Goal: Task Accomplishment & Management: Manage account settings

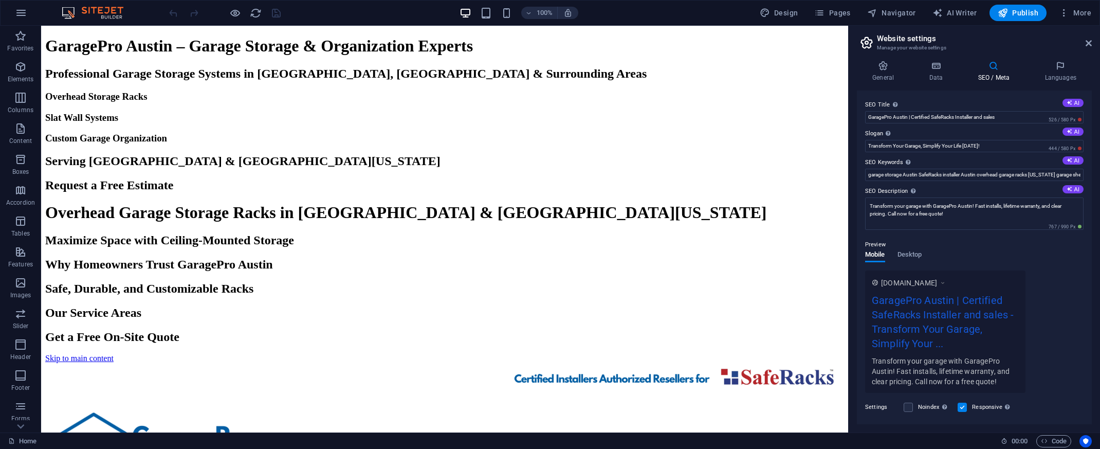
scroll to position [108, 0]
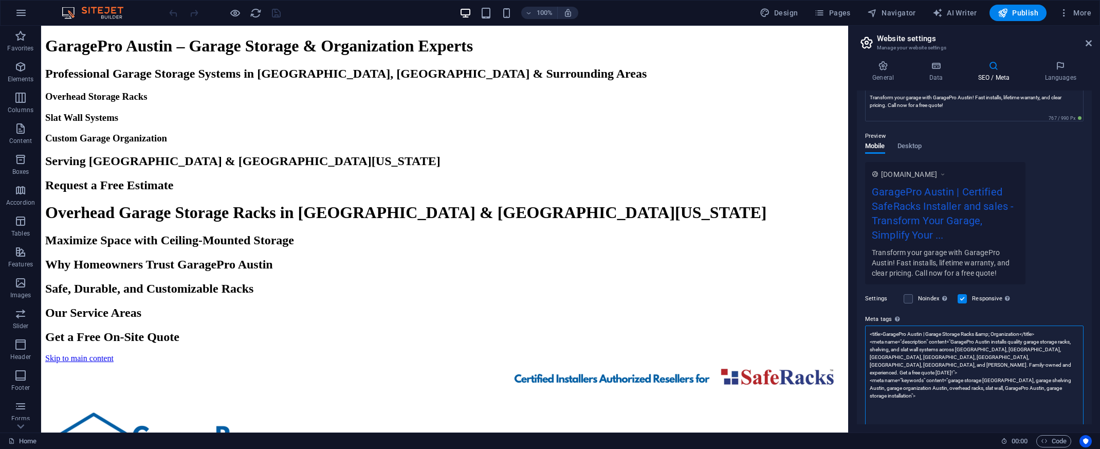
click at [1071, 399] on textarea "<title>GaragePro Austin | Garage Storage Racks &amp; Organization</title> <meta…" at bounding box center [974, 376] width 218 height 102
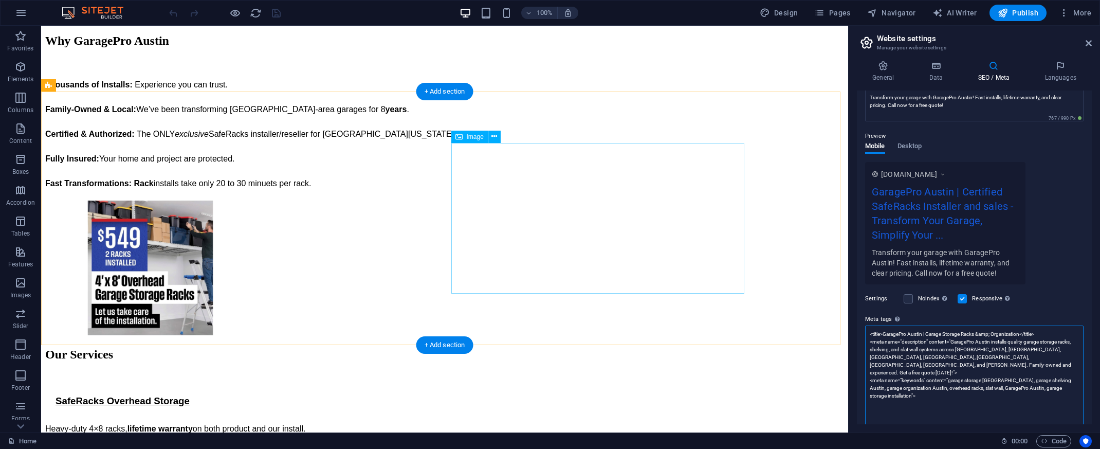
scroll to position [62, 0]
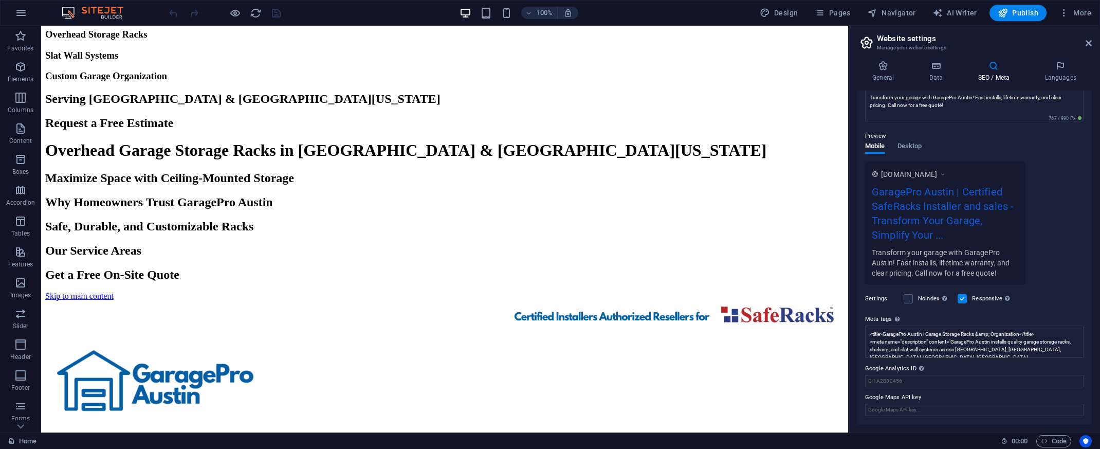
click at [384, 106] on h2 "Serving [GEOGRAPHIC_DATA] & [GEOGRAPHIC_DATA][US_STATE]" at bounding box center [444, 99] width 798 height 14
click at [383, 106] on h2 "Serving [GEOGRAPHIC_DATA] & [GEOGRAPHIC_DATA][US_STATE]" at bounding box center [444, 99] width 798 height 14
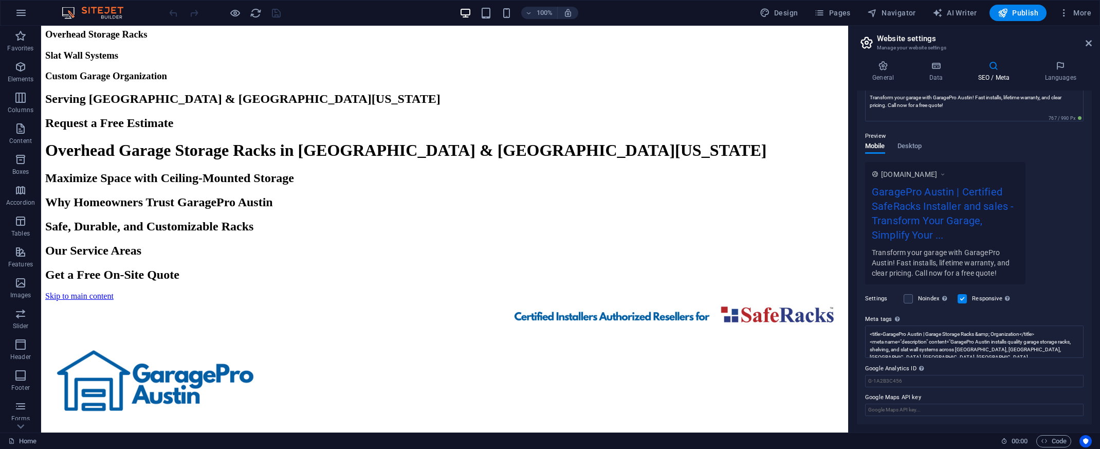
click at [383, 106] on h2 "Serving [GEOGRAPHIC_DATA] & [GEOGRAPHIC_DATA][US_STATE]" at bounding box center [444, 99] width 798 height 14
click at [384, 82] on h3 "Custom Garage Organization" at bounding box center [444, 75] width 798 height 11
click at [343, 82] on h3 "Custom Garage Organization" at bounding box center [444, 75] width 798 height 11
click at [342, 82] on h3 "Custom Garage Organization" at bounding box center [444, 75] width 798 height 11
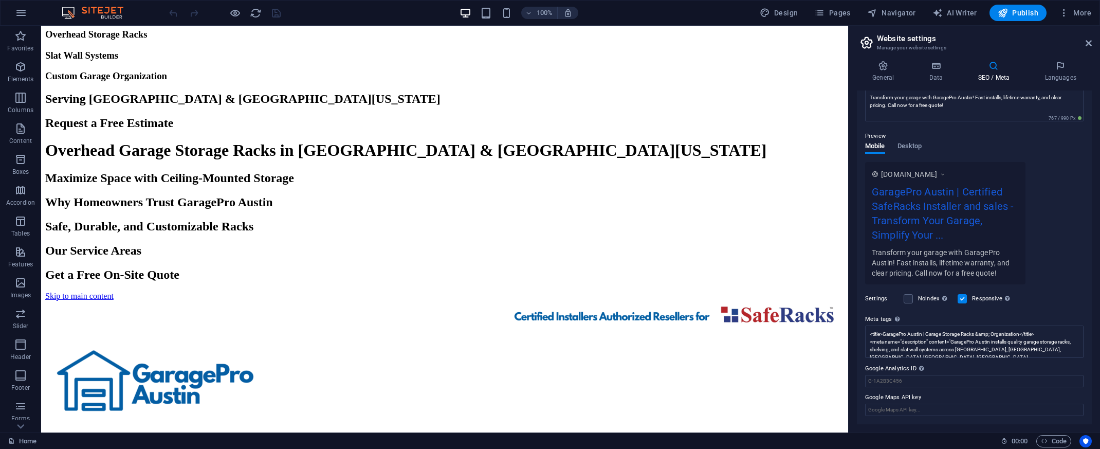
click at [339, 106] on h2 "Serving [GEOGRAPHIC_DATA] & [GEOGRAPHIC_DATA][US_STATE]" at bounding box center [444, 99] width 798 height 14
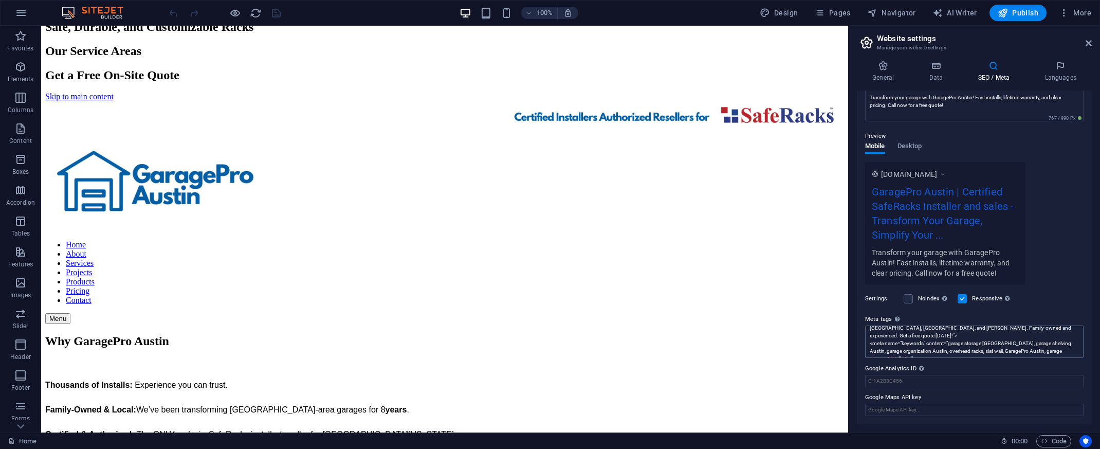
scroll to position [0, 0]
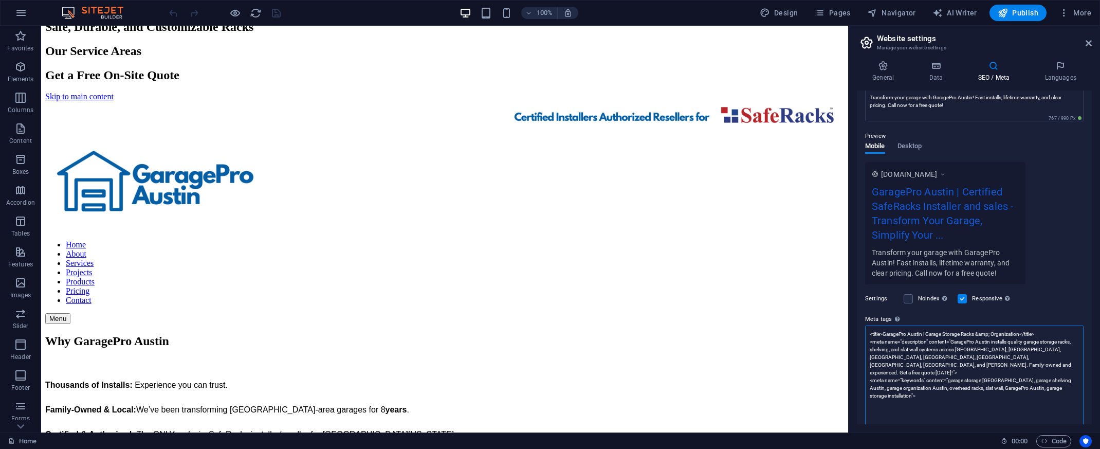
drag, startPoint x: 914, startPoint y: 352, endPoint x: 899, endPoint y: 351, distance: 14.9
click at [899, 352] on textarea "<title>GaragePro Austin | Garage Storage Racks &amp; Organization</title> <meta…" at bounding box center [974, 376] width 218 height 102
drag, startPoint x: 899, startPoint y: 390, endPoint x: 864, endPoint y: 329, distance: 70.0
click at [865, 329] on textarea "<title>GaragePro Austin | Garage Storage Racks &amp; Organization</title> <meta…" at bounding box center [974, 376] width 218 height 102
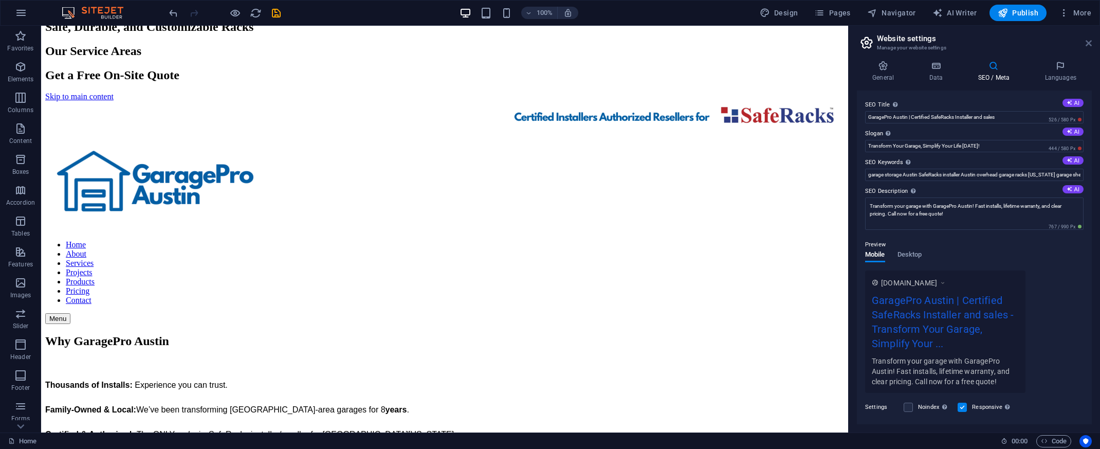
click at [1088, 43] on icon at bounding box center [1088, 43] width 6 height 8
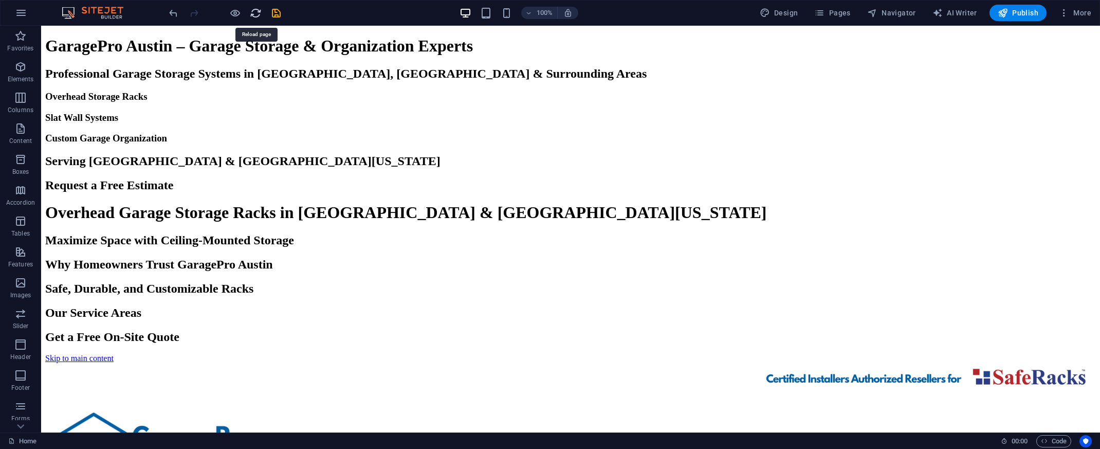
click at [259, 15] on icon "reload" at bounding box center [256, 13] width 12 height 12
click at [62, 87] on span "Logo" at bounding box center [65, 85] width 14 height 6
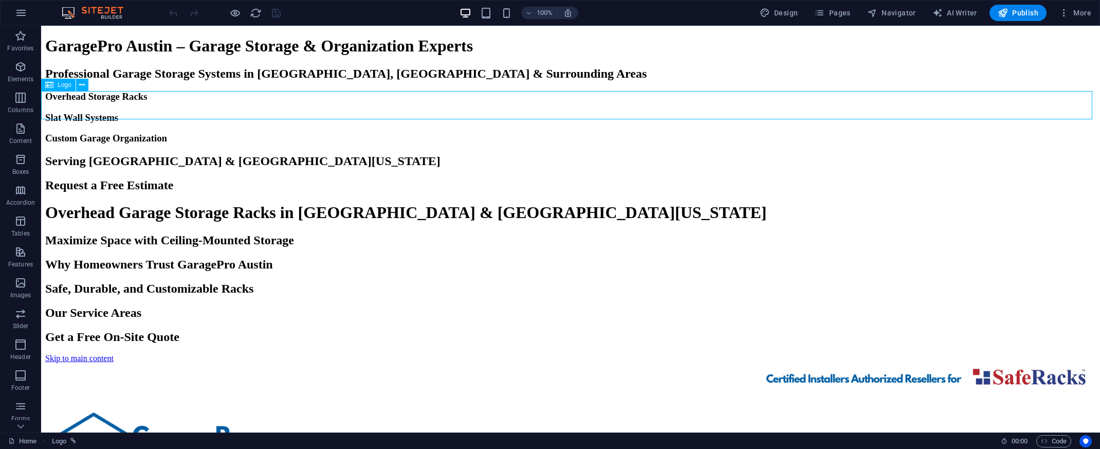
click at [62, 87] on span "Logo" at bounding box center [65, 85] width 14 height 6
select select "px"
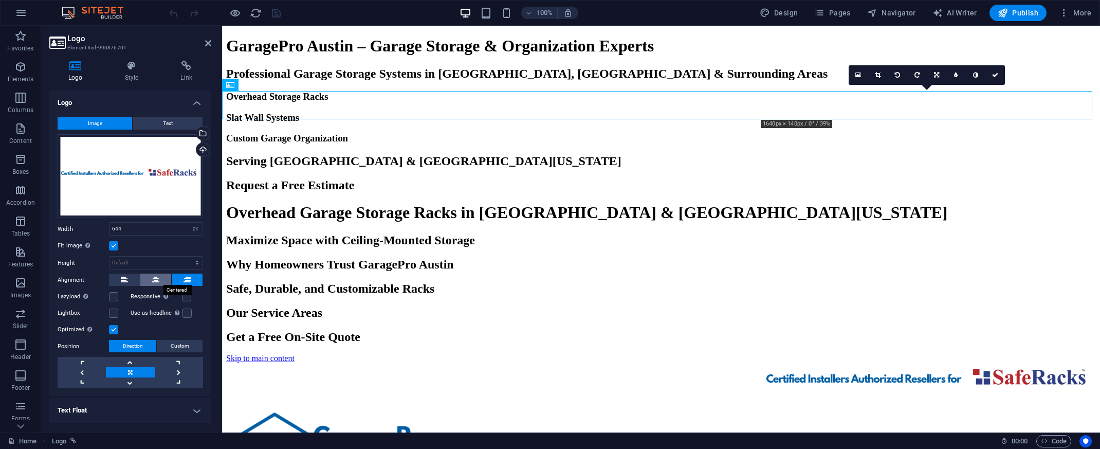
click at [159, 279] on button at bounding box center [155, 279] width 31 height 12
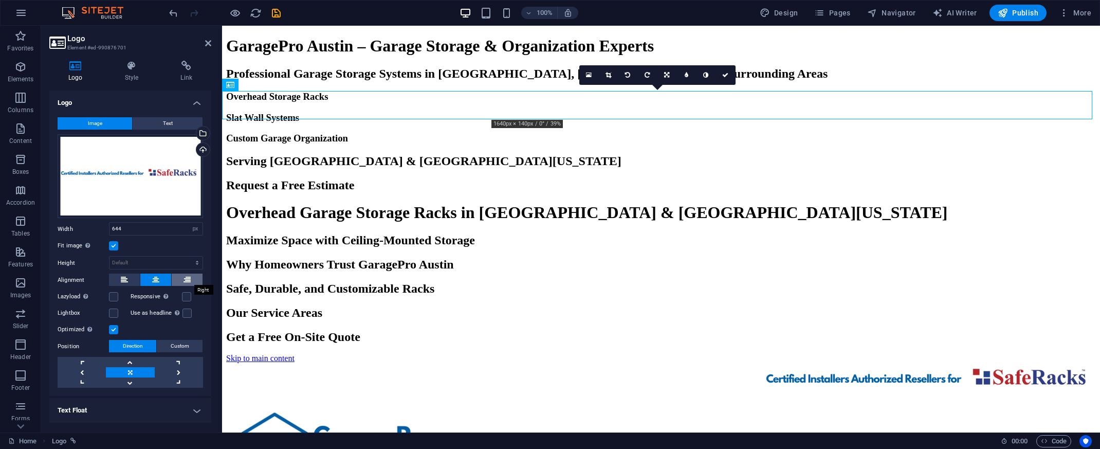
click at [192, 278] on button at bounding box center [187, 279] width 31 height 12
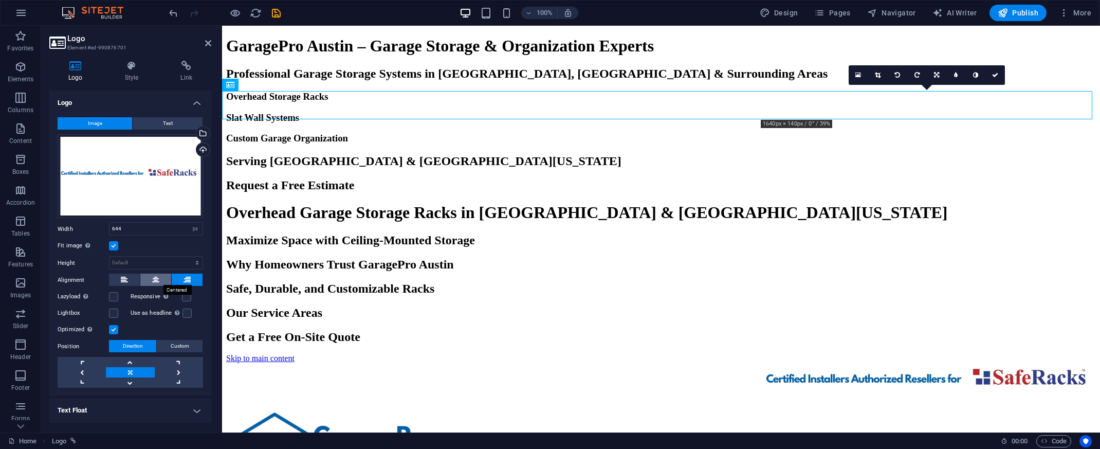
click at [156, 278] on icon at bounding box center [155, 279] width 7 height 12
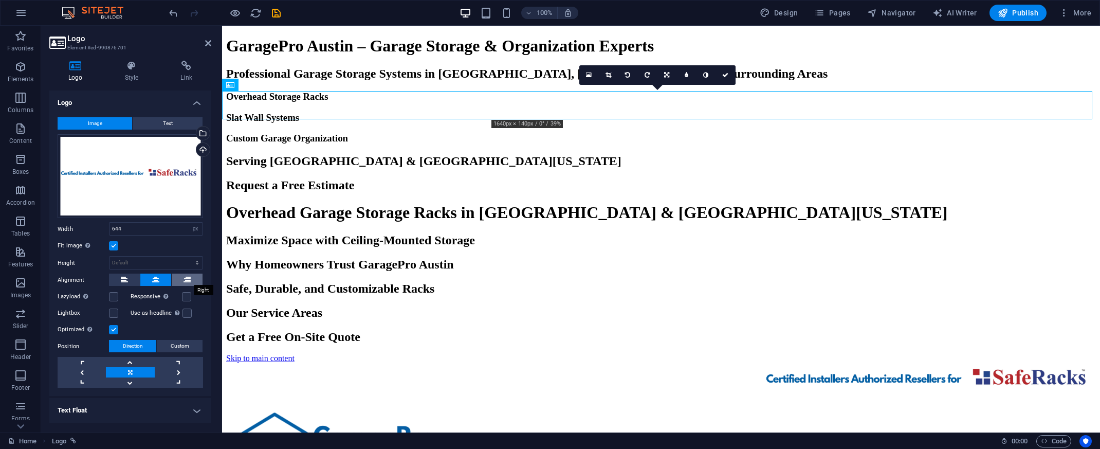
click at [191, 276] on button at bounding box center [187, 279] width 31 height 12
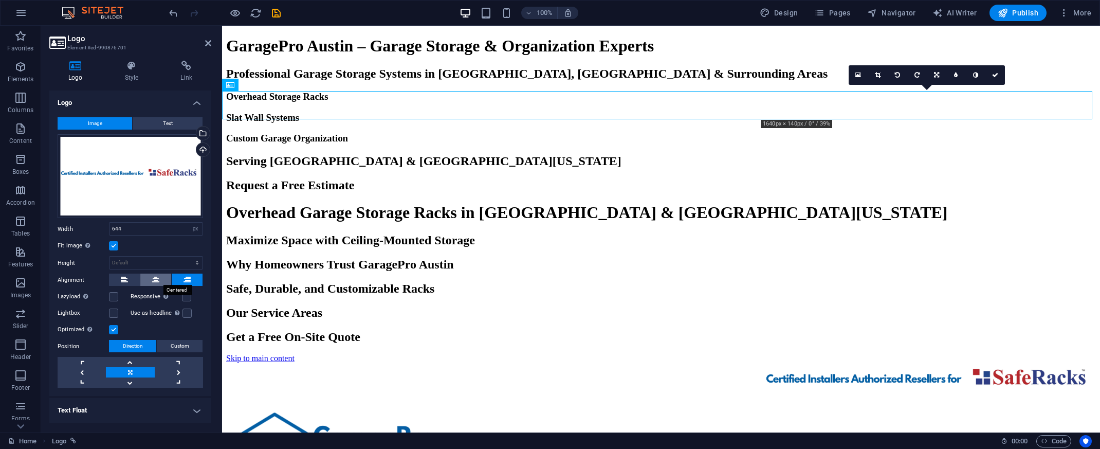
click at [155, 278] on icon at bounding box center [155, 279] width 7 height 12
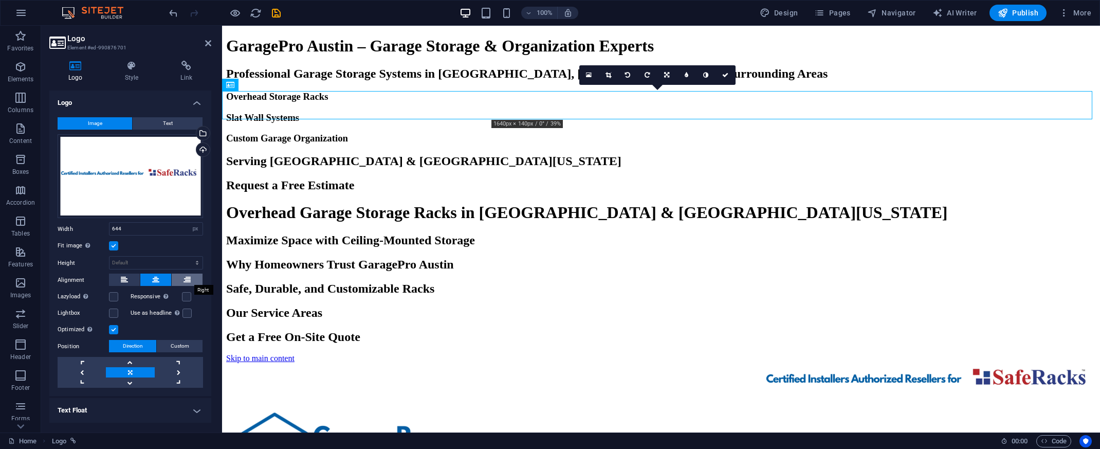
click at [185, 278] on icon at bounding box center [186, 279] width 7 height 12
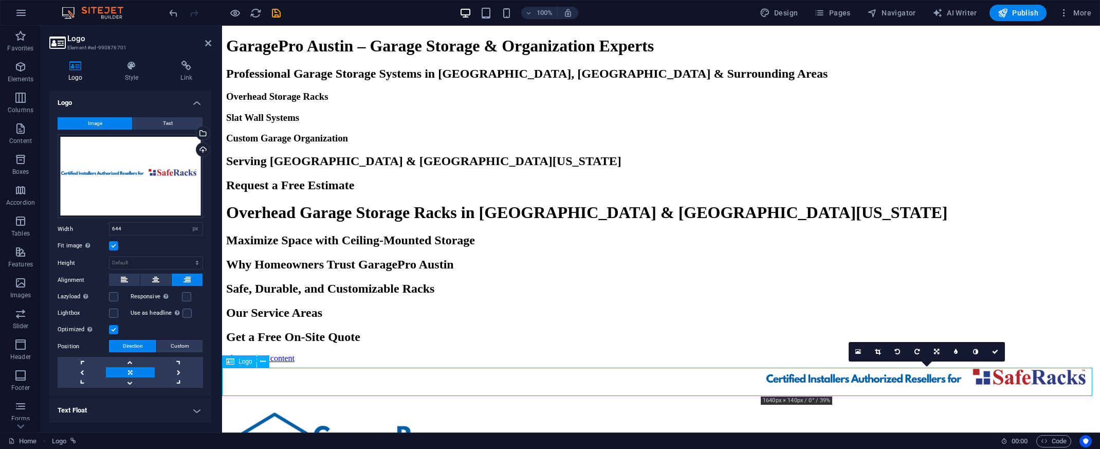
click at [230, 363] on icon at bounding box center [230, 361] width 8 height 12
click at [134, 70] on icon at bounding box center [132, 66] width 52 height 10
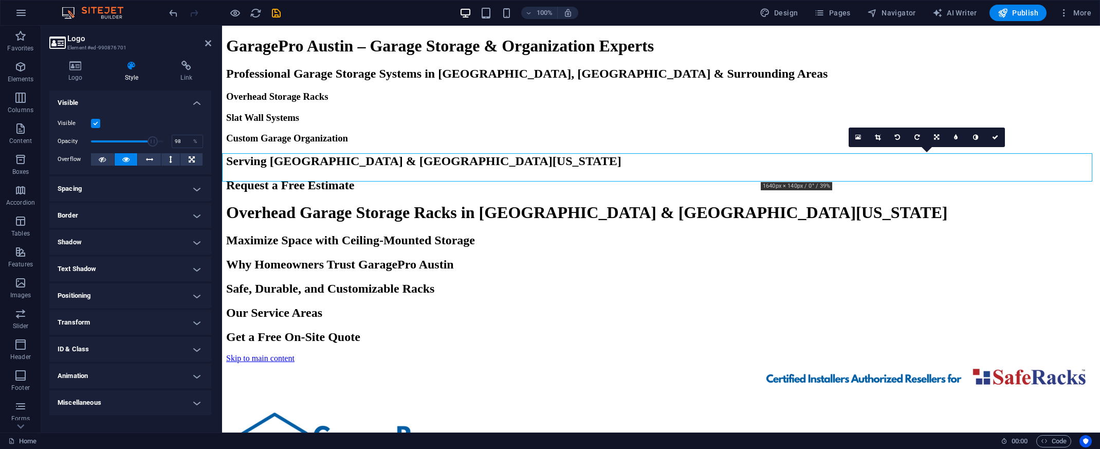
type input "100"
drag, startPoint x: 163, startPoint y: 141, endPoint x: 172, endPoint y: 143, distance: 8.5
click at [172, 143] on div "Opacity 100 %" at bounding box center [130, 141] width 145 height 15
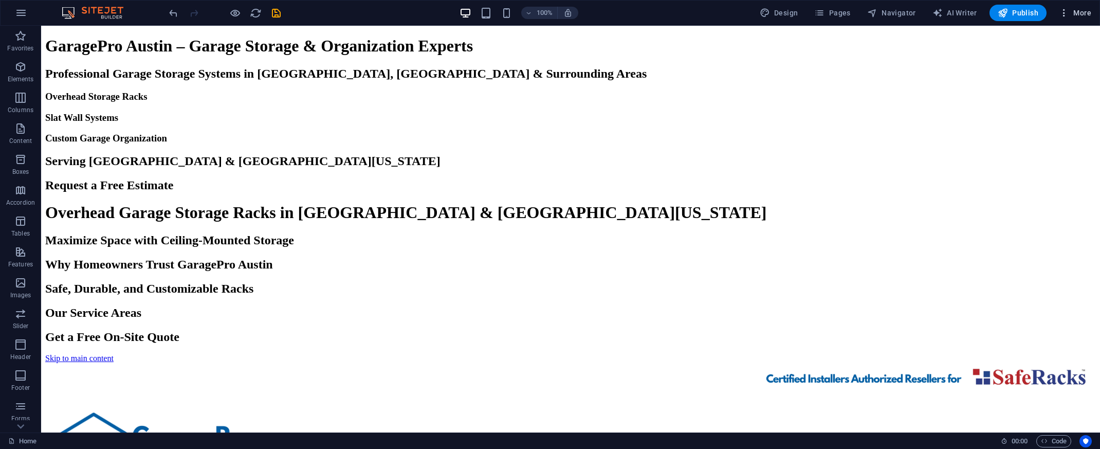
click at [1081, 13] on span "More" at bounding box center [1074, 13] width 32 height 10
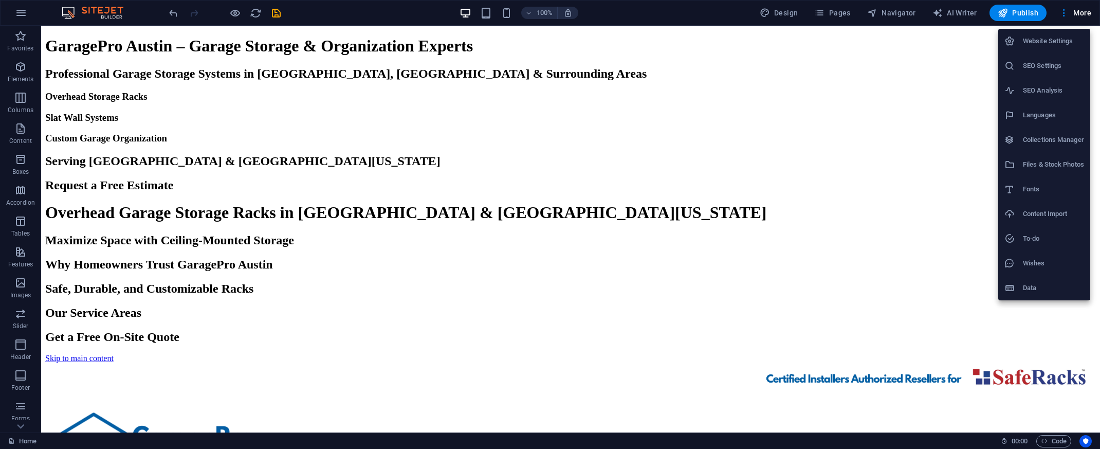
click at [1069, 42] on h6 "Website Settings" at bounding box center [1053, 41] width 61 height 12
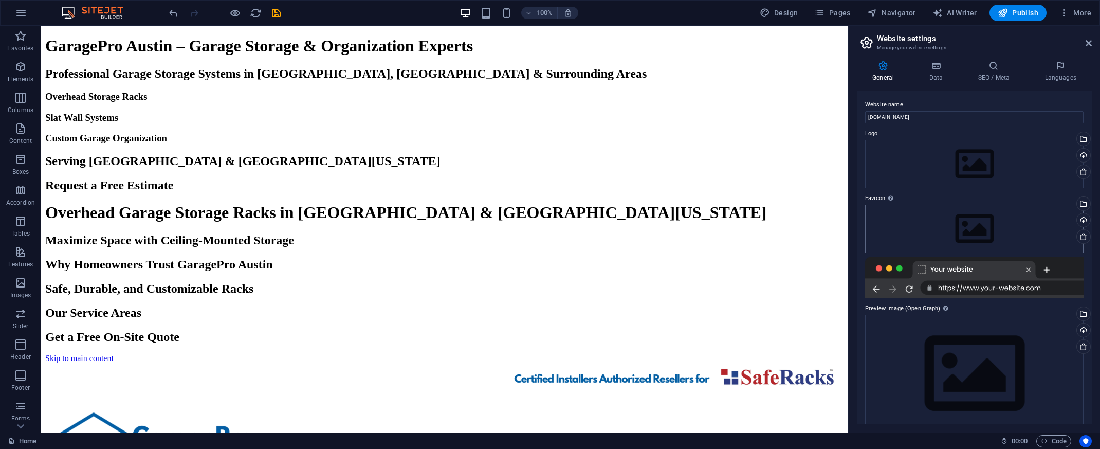
scroll to position [17, 0]
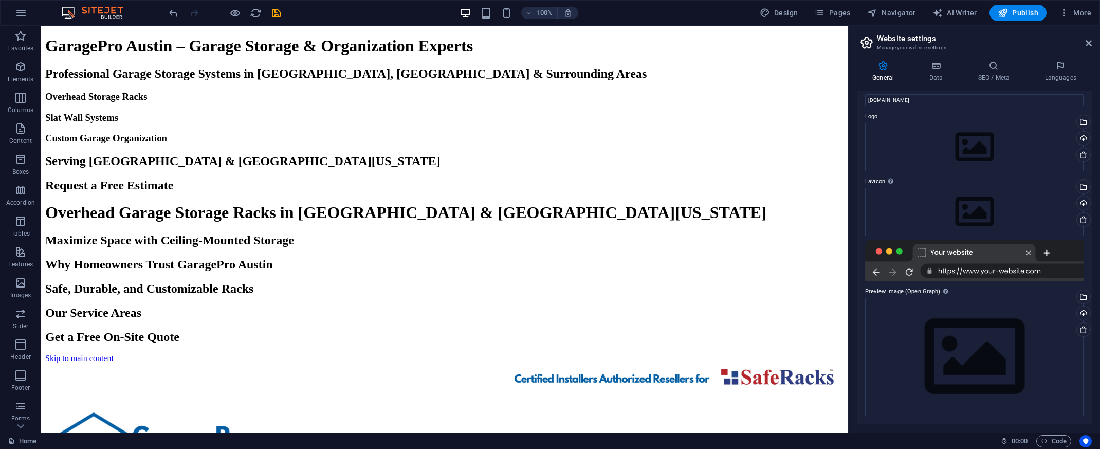
click at [878, 252] on div at bounding box center [974, 260] width 218 height 41
click at [879, 252] on div at bounding box center [974, 260] width 218 height 41
click at [922, 252] on div at bounding box center [974, 260] width 218 height 41
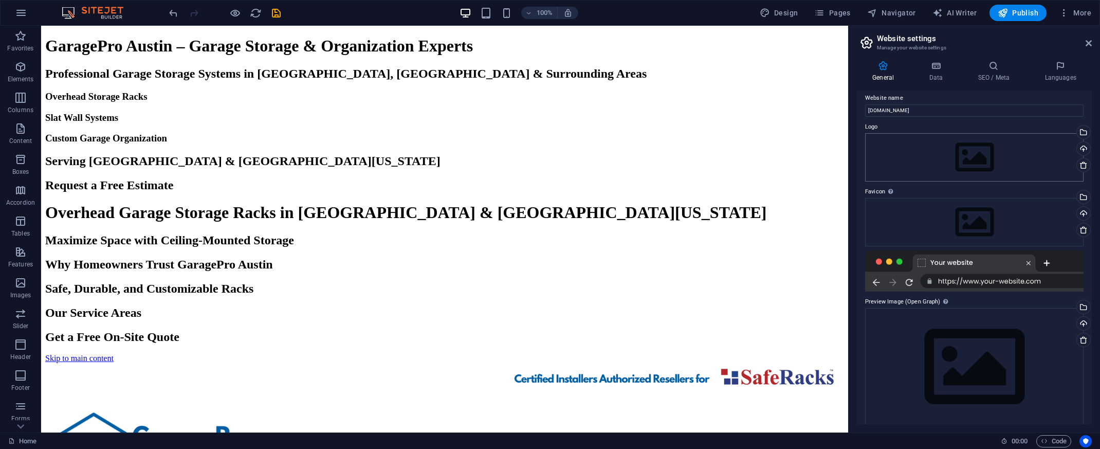
scroll to position [0, 0]
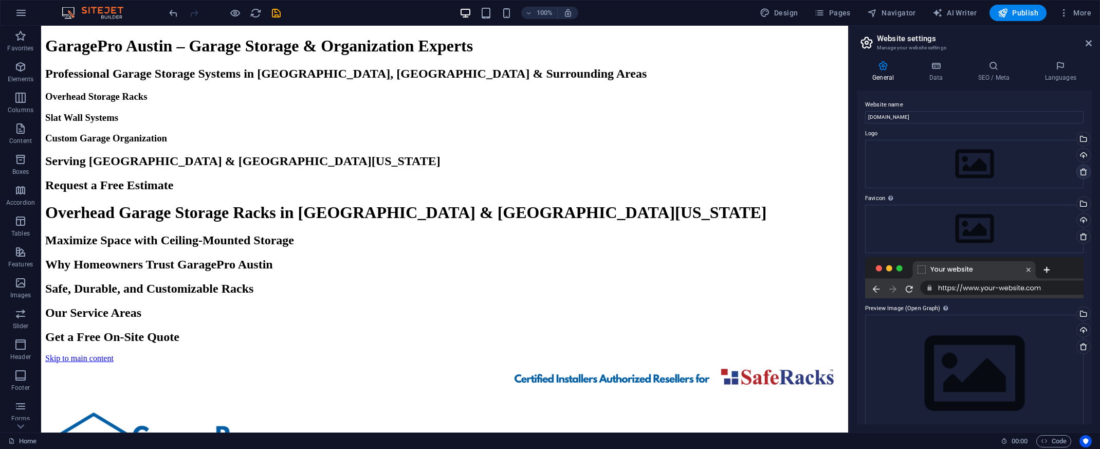
click at [1081, 172] on icon at bounding box center [1083, 172] width 8 height 8
click at [1083, 237] on icon at bounding box center [1083, 236] width 8 height 8
click at [1015, 161] on div "Drag files here, click to choose files or select files from Files or our free s…" at bounding box center [974, 164] width 218 height 48
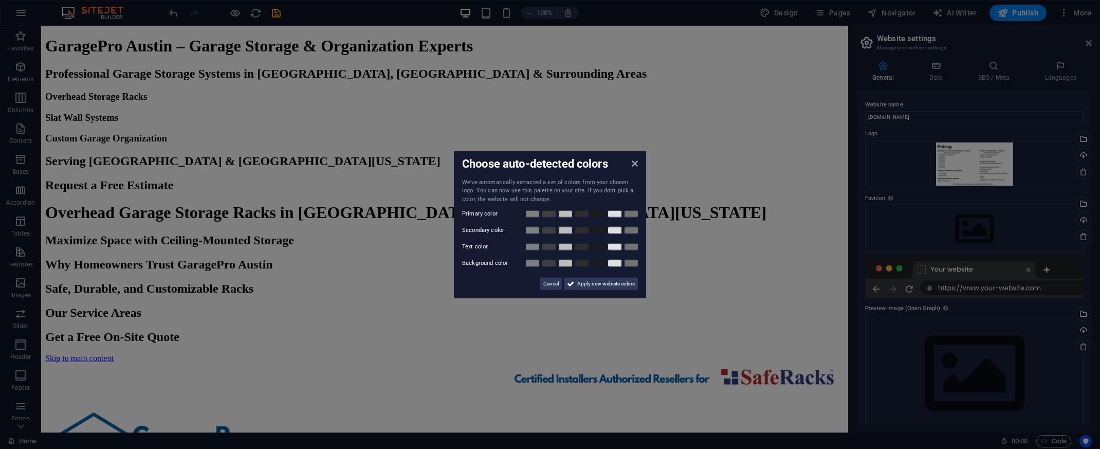
click at [1046, 173] on aside "Choose auto-detected colors We've automatically extracted a set of colors from …" at bounding box center [550, 224] width 1100 height 449
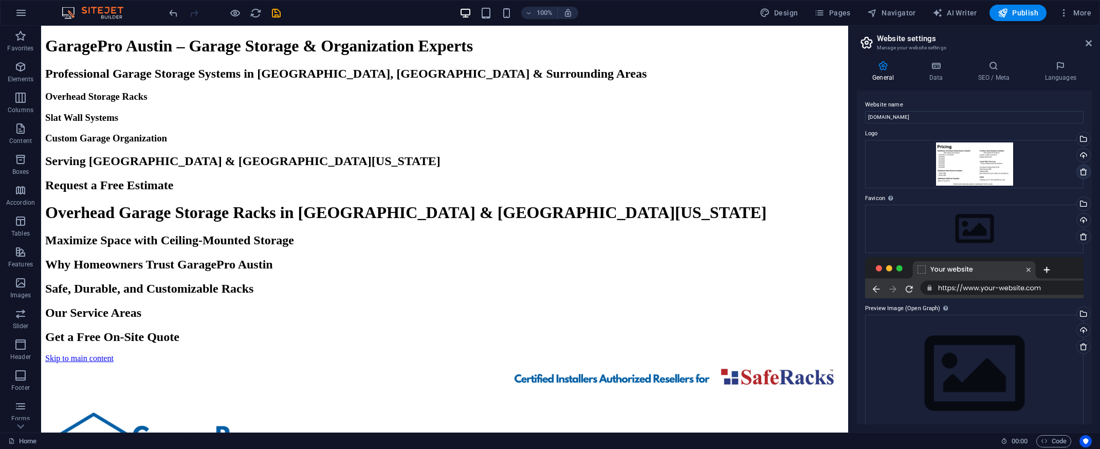
click at [1083, 175] on icon at bounding box center [1083, 172] width 8 height 8
click at [1002, 232] on div "Drag files here, click to choose files or select files from Files or our free s…" at bounding box center [974, 229] width 218 height 48
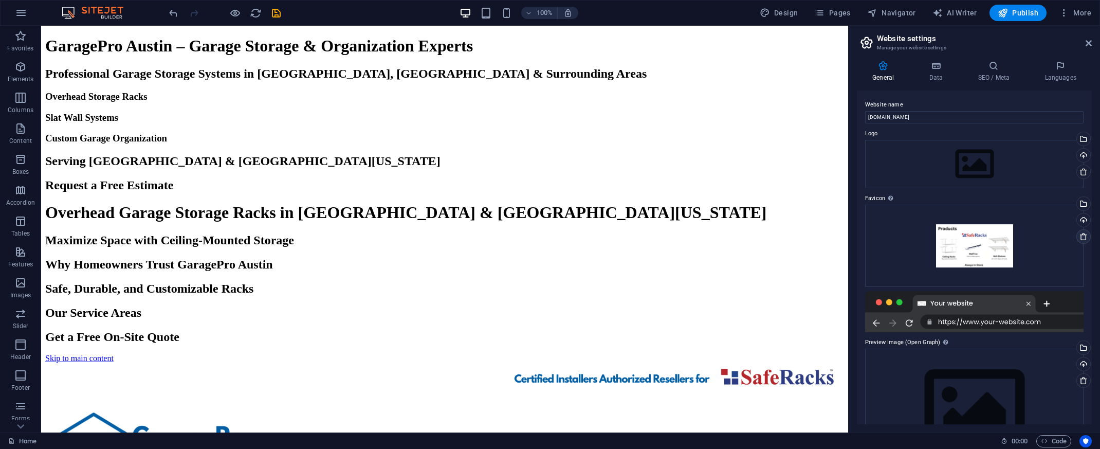
click at [1083, 238] on icon at bounding box center [1083, 236] width 8 height 8
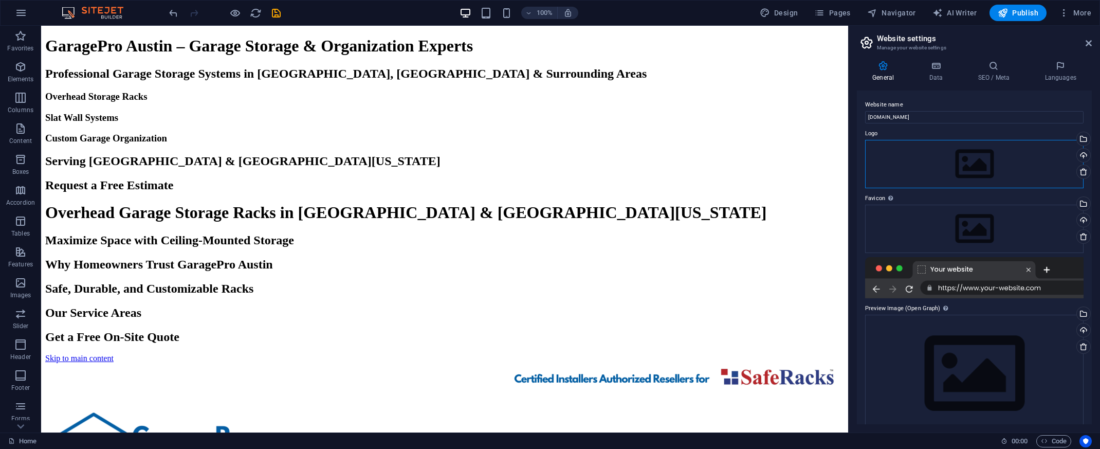
click at [1031, 156] on div "Drag files here, click to choose files or select files from Files or our free s…" at bounding box center [974, 164] width 218 height 48
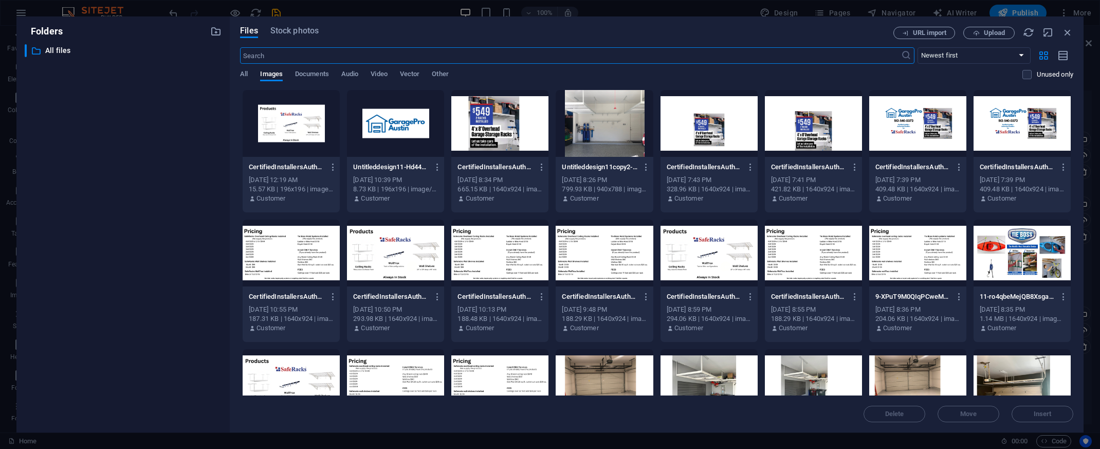
click at [1031, 156] on div at bounding box center [1021, 123] width 97 height 67
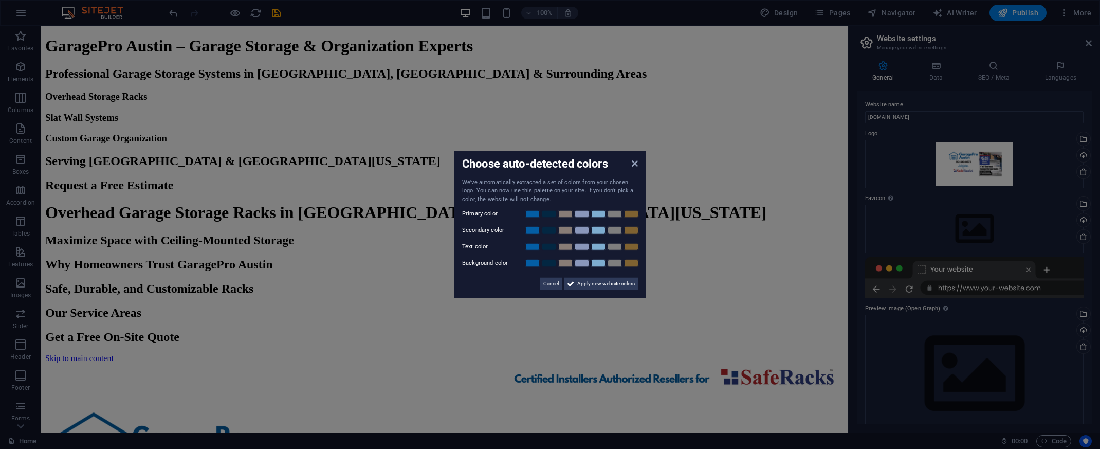
click at [1078, 172] on aside "Choose auto-detected colors We've automatically extracted a set of colors from …" at bounding box center [550, 224] width 1100 height 449
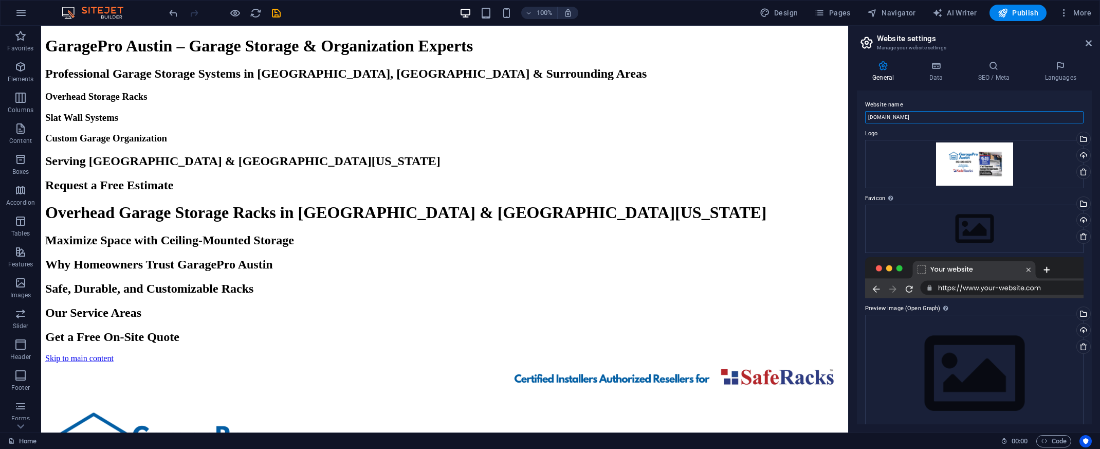
click at [984, 114] on input "[DOMAIN_NAME]" at bounding box center [974, 117] width 218 height 12
click at [1020, 372] on div "Drag files here, click to choose files or select files from Files or our free s…" at bounding box center [974, 373] width 218 height 118
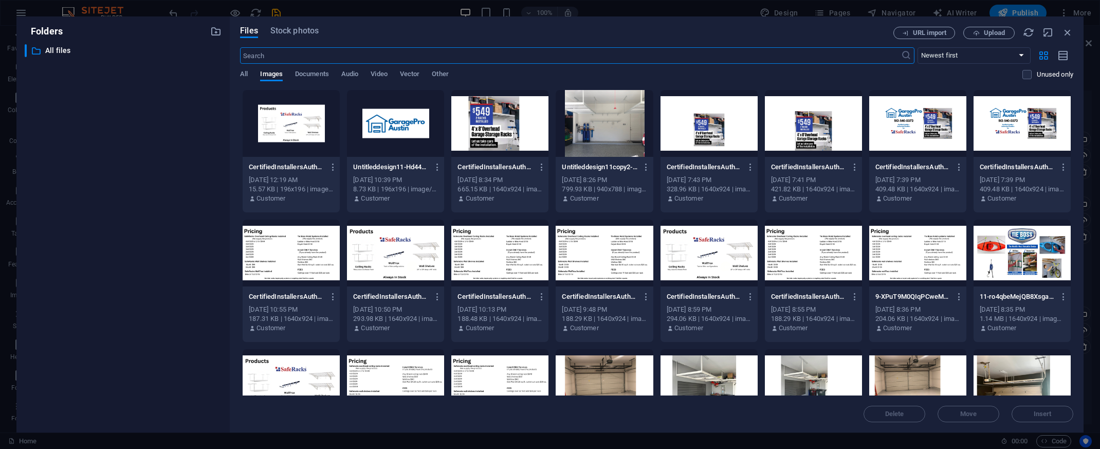
click at [1020, 371] on div at bounding box center [1021, 382] width 97 height 67
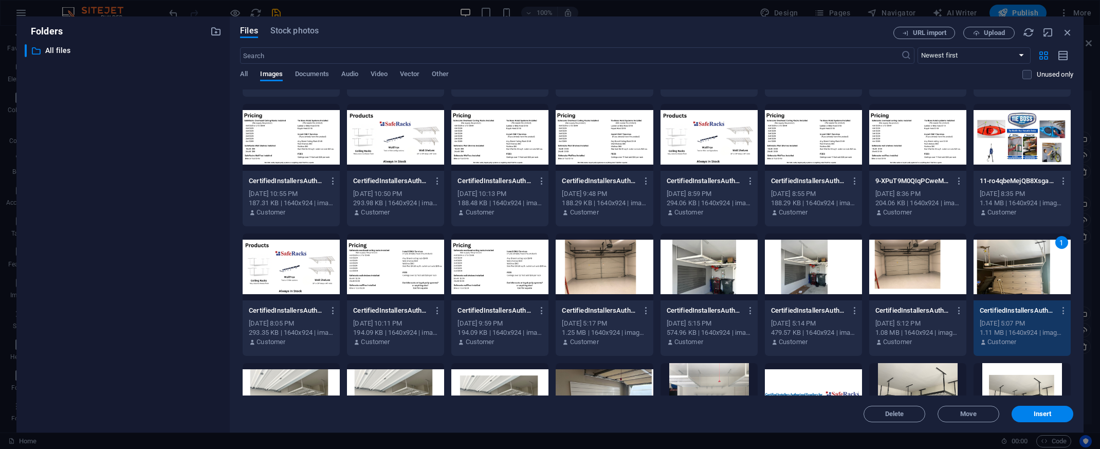
scroll to position [158, 0]
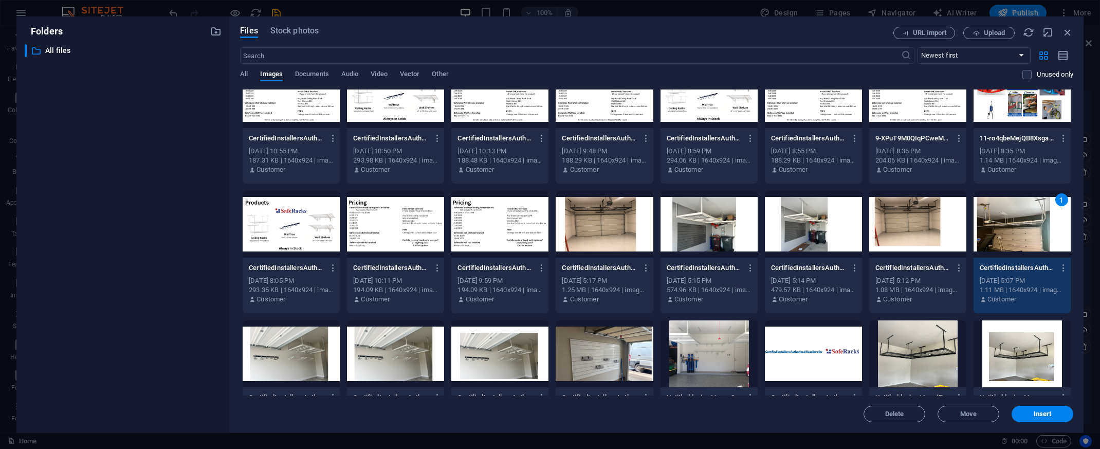
click at [1048, 225] on div "1" at bounding box center [1021, 224] width 97 height 67
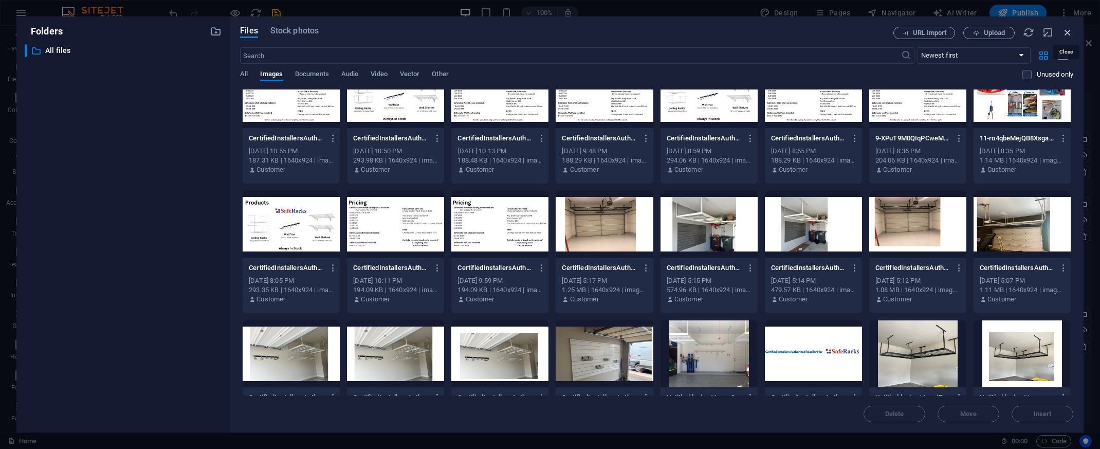
click at [1067, 34] on icon "button" at bounding box center [1067, 32] width 11 height 11
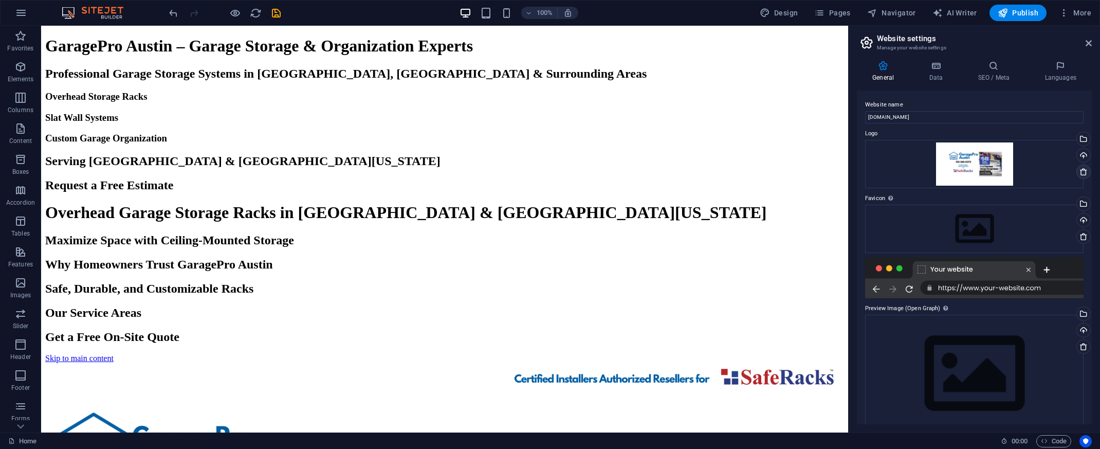
click at [1082, 171] on icon at bounding box center [1083, 172] width 8 height 8
click at [1082, 173] on icon at bounding box center [1083, 172] width 8 height 8
click at [258, 16] on icon "reload" at bounding box center [256, 13] width 12 height 12
click at [996, 69] on icon at bounding box center [993, 66] width 63 height 10
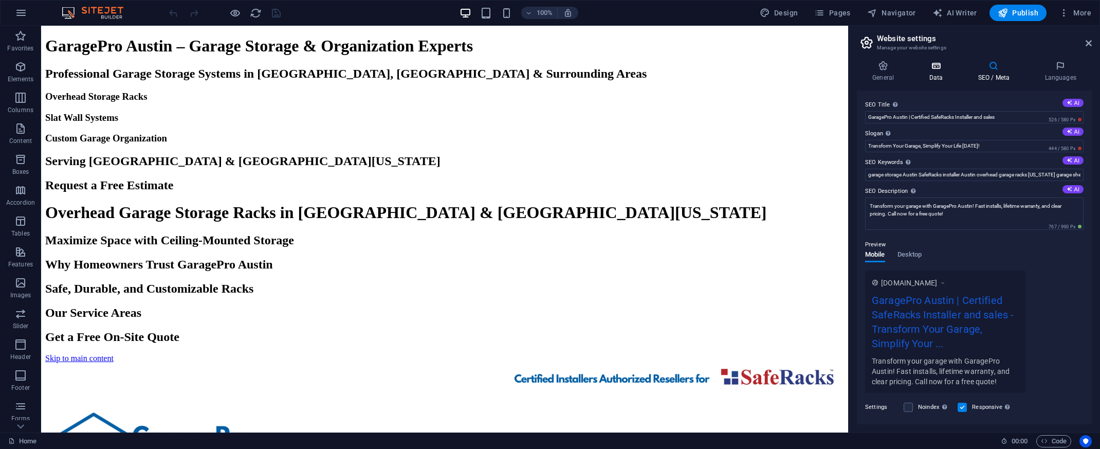
click at [937, 77] on h4 "Data" at bounding box center [937, 72] width 49 height 22
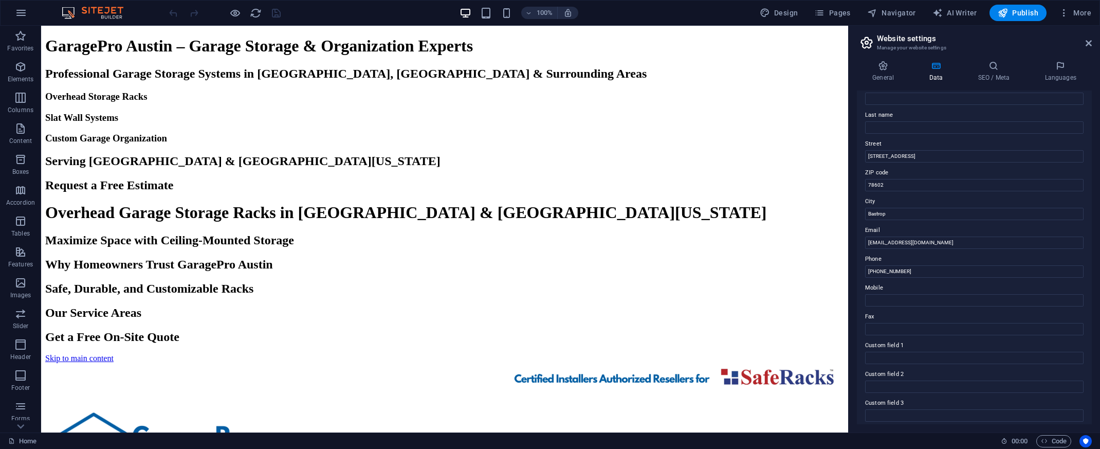
scroll to position [0, 0]
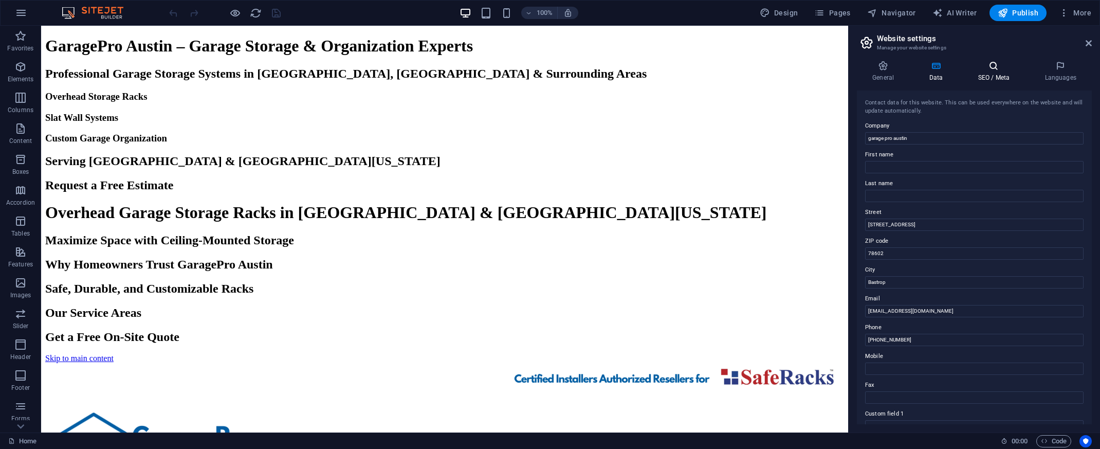
click at [994, 69] on icon at bounding box center [993, 66] width 63 height 10
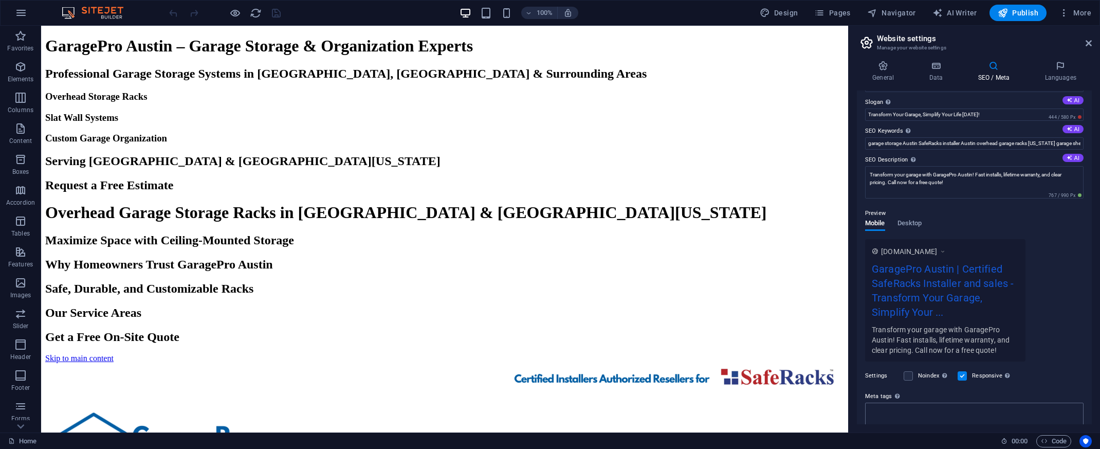
scroll to position [108, 0]
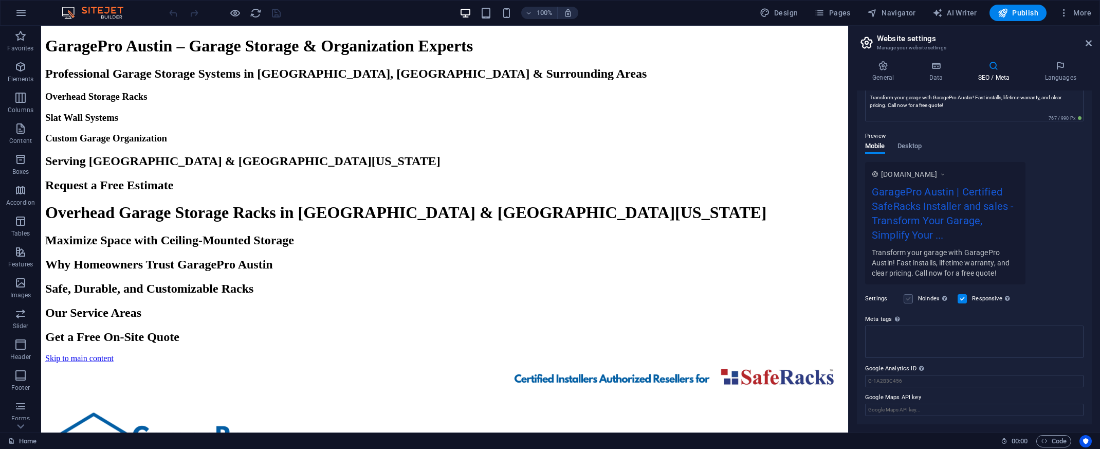
click at [911, 300] on label at bounding box center [907, 298] width 9 height 9
click at [0, 0] on input "Noindex Instruct search engines to exclude this website from search results." at bounding box center [0, 0] width 0 height 0
click at [259, 15] on icon "reload" at bounding box center [256, 13] width 12 height 12
click at [967, 301] on label at bounding box center [961, 298] width 9 height 9
click at [0, 0] on input "Responsive Determine whether the website should be responsive based on screen r…" at bounding box center [0, 0] width 0 height 0
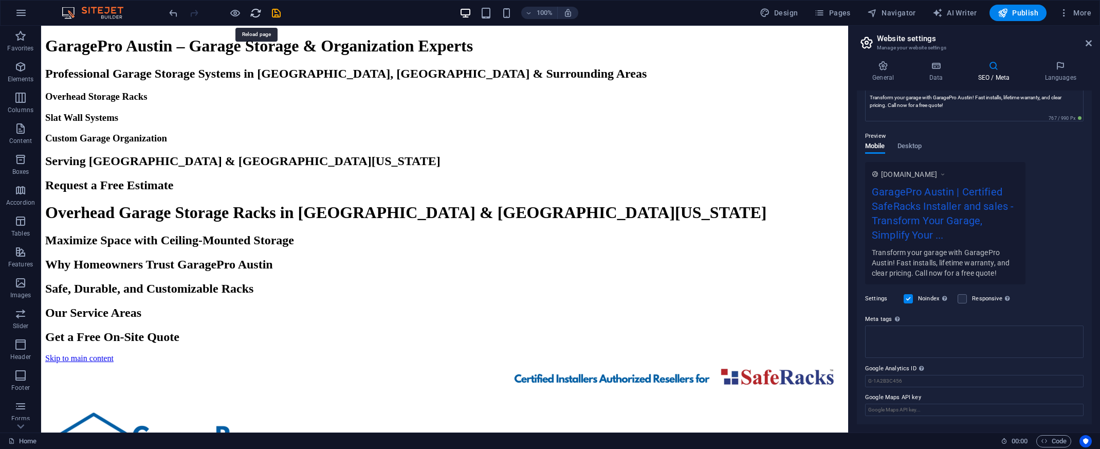
click at [257, 14] on icon "reload" at bounding box center [256, 13] width 12 height 12
click at [962, 301] on label at bounding box center [961, 298] width 9 height 9
click at [0, 0] on input "Responsive Determine whether the website should be responsive based on screen r…" at bounding box center [0, 0] width 0 height 0
click at [908, 298] on label at bounding box center [907, 298] width 9 height 9
click at [0, 0] on input "Noindex Instruct search engines to exclude this website from search results." at bounding box center [0, 0] width 0 height 0
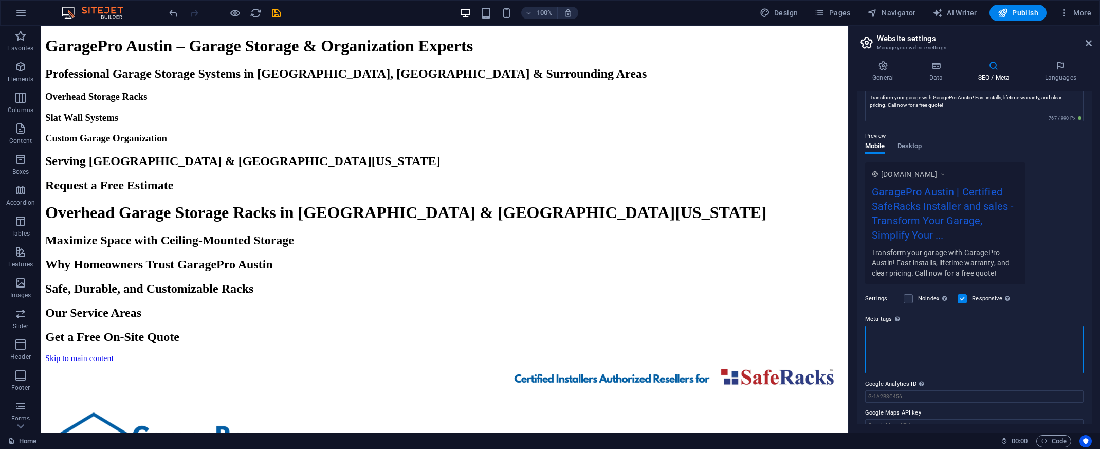
click at [927, 337] on textarea "Meta tags Enter HTML code here that will be placed inside the tags of your webs…" at bounding box center [974, 349] width 218 height 48
click at [898, 312] on div "Enter HTML code here that will be placed inside the tags of your website. Pleas…" at bounding box center [927, 285] width 82 height 54
click at [898, 325] on textarea "Meta tags Enter HTML code here that will be placed inside the tags of your webs…" at bounding box center [974, 349] width 218 height 48
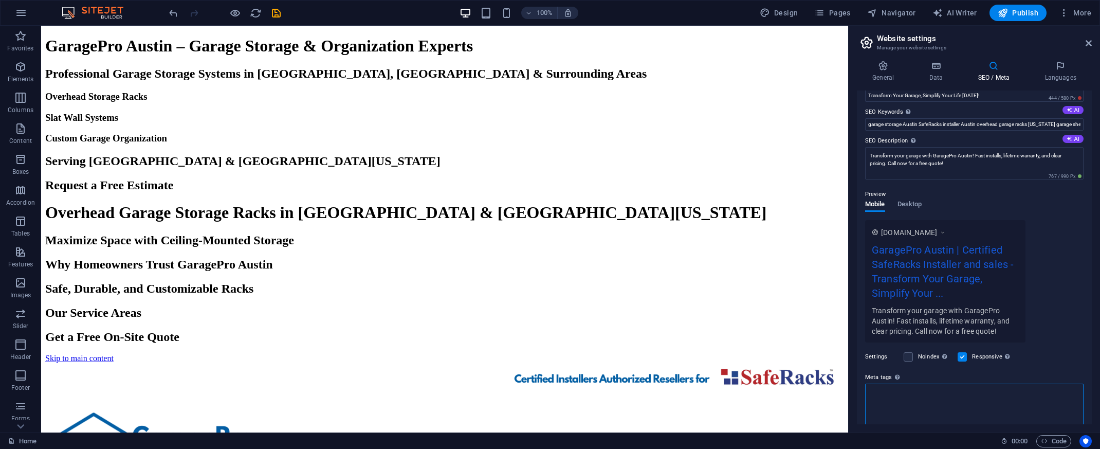
scroll to position [0, 0]
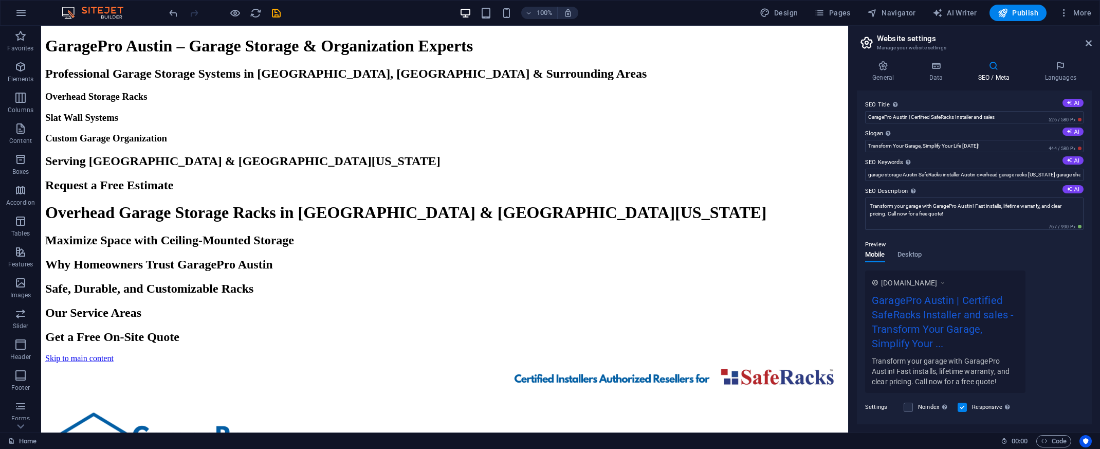
click at [906, 39] on h2 "Website settings" at bounding box center [984, 38] width 215 height 9
click at [864, 46] on icon at bounding box center [866, 42] width 15 height 14
click at [844, 16] on span "Pages" at bounding box center [832, 13] width 36 height 10
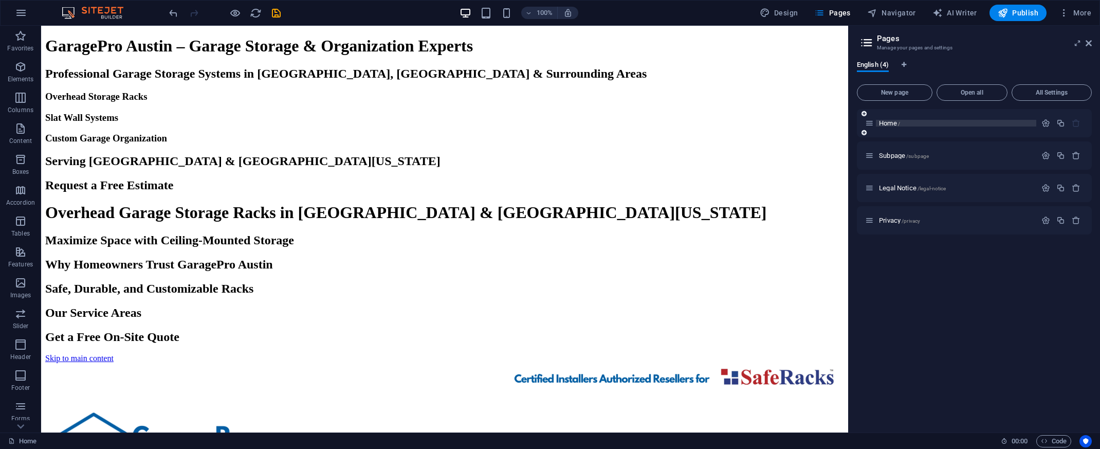
click at [975, 123] on p "Home /" at bounding box center [956, 123] width 154 height 7
click at [1044, 122] on icon "button" at bounding box center [1045, 123] width 9 height 9
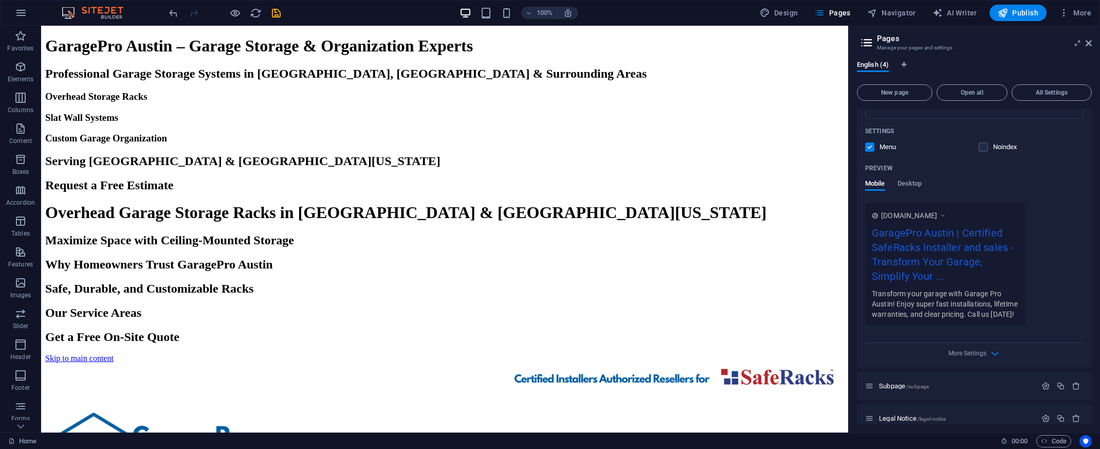
scroll to position [261, 0]
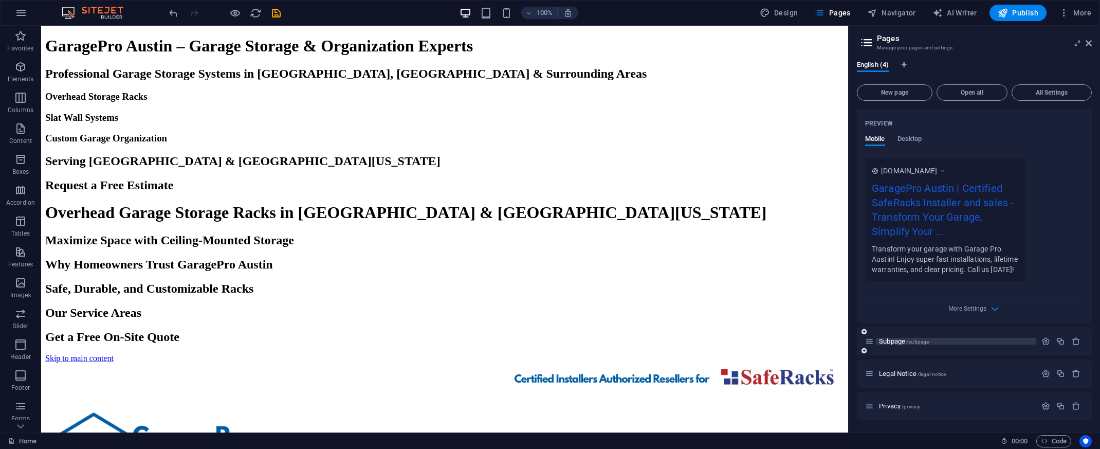
click at [991, 340] on p "Subpage /subpage" at bounding box center [956, 341] width 154 height 7
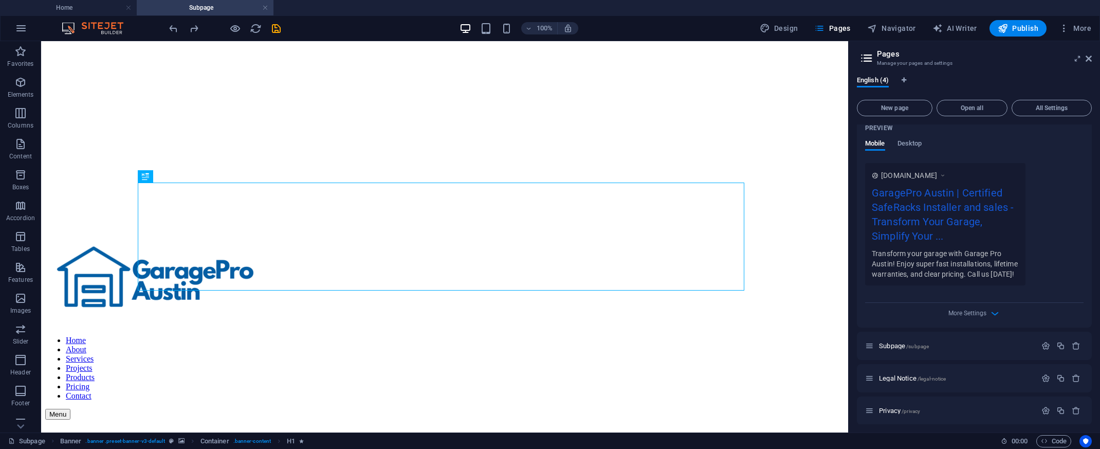
scroll to position [276, 0]
click at [1076, 343] on icon "button" at bounding box center [1075, 341] width 9 height 9
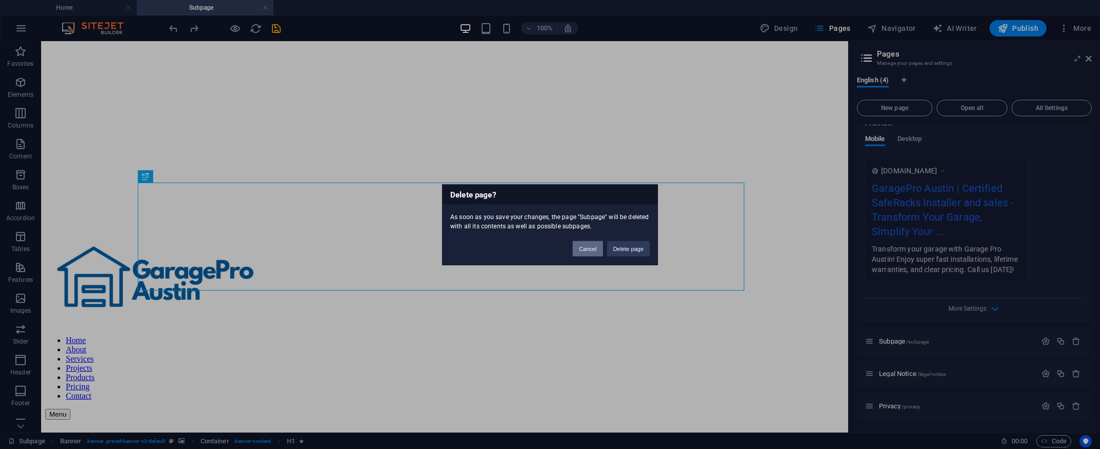
click at [587, 247] on button "Cancel" at bounding box center [587, 247] width 30 height 15
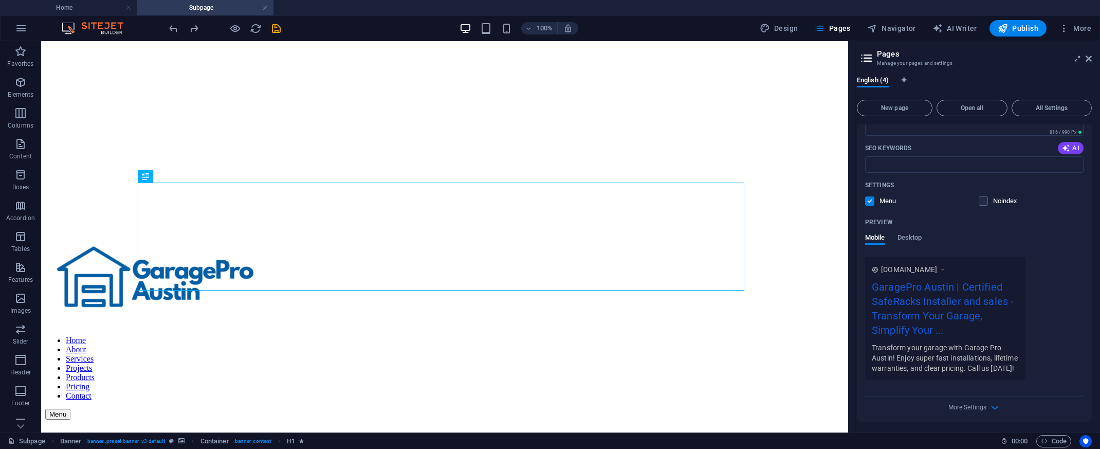
scroll to position [172, 0]
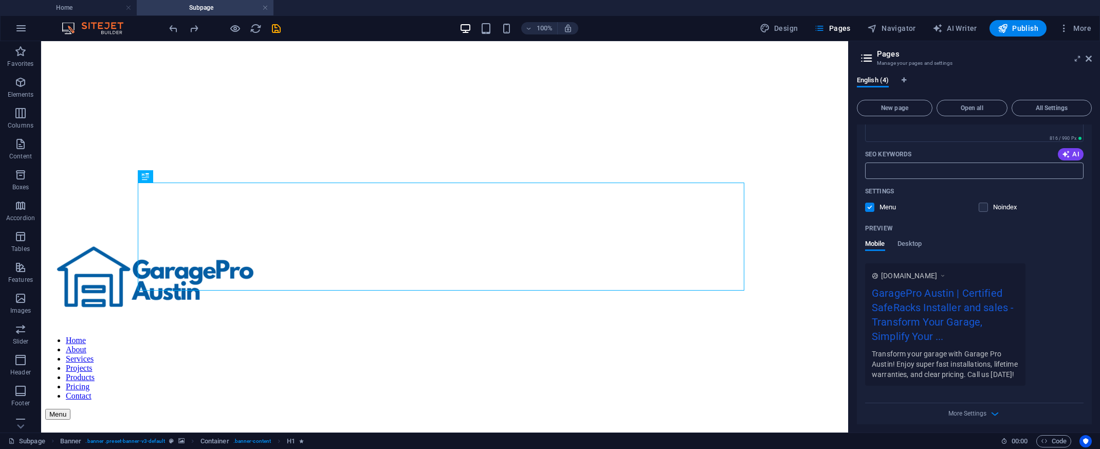
click at [928, 175] on input "SEO Keywords" at bounding box center [974, 170] width 218 height 16
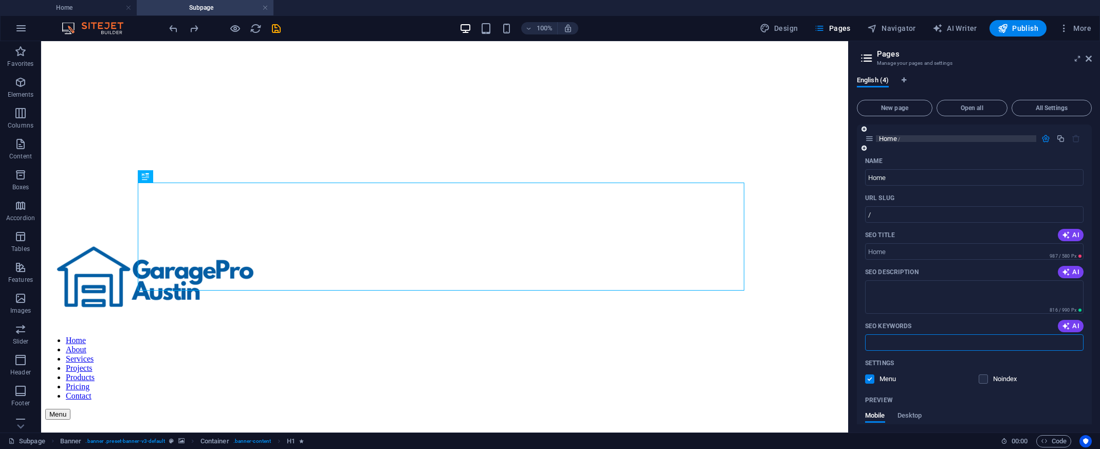
click at [890, 138] on span "Home /" at bounding box center [889, 139] width 21 height 8
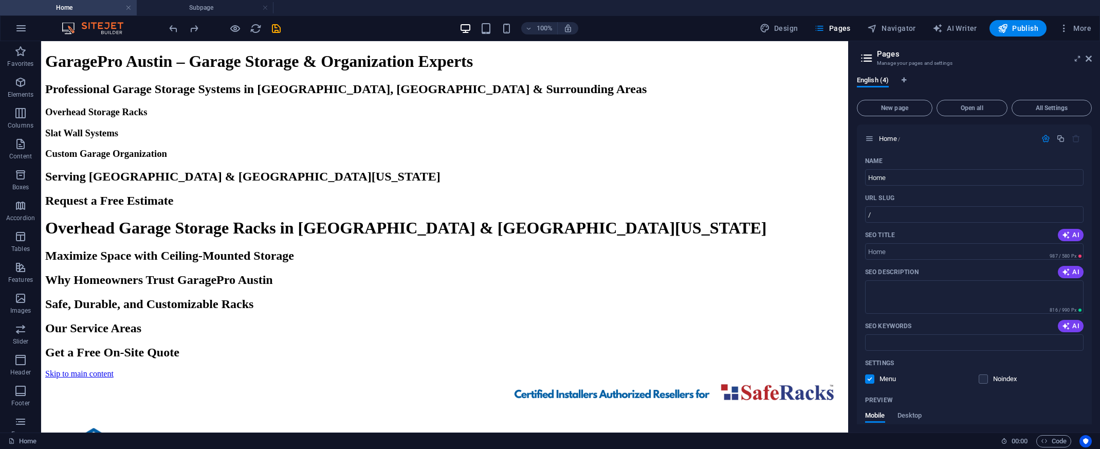
click at [870, 55] on icon at bounding box center [866, 58] width 15 height 14
click at [935, 251] on input "SEO Title" at bounding box center [974, 251] width 218 height 16
click at [975, 252] on input "SEO Title" at bounding box center [974, 251] width 218 height 16
click at [879, 82] on span "English (4)" at bounding box center [873, 81] width 32 height 14
click at [1077, 58] on icon at bounding box center [1077, 58] width 0 height 8
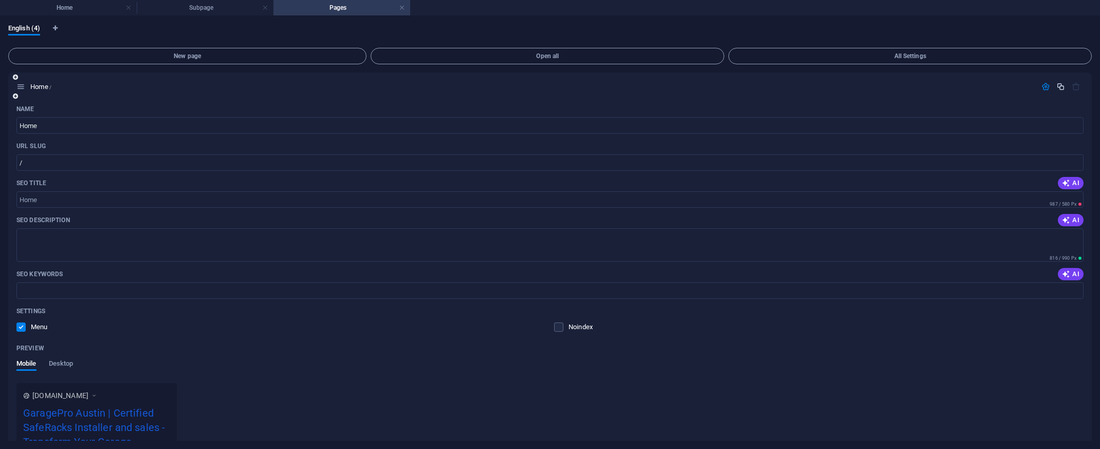
click at [1061, 87] on icon "button" at bounding box center [1060, 86] width 9 height 9
click at [1044, 88] on icon "button" at bounding box center [1045, 86] width 9 height 9
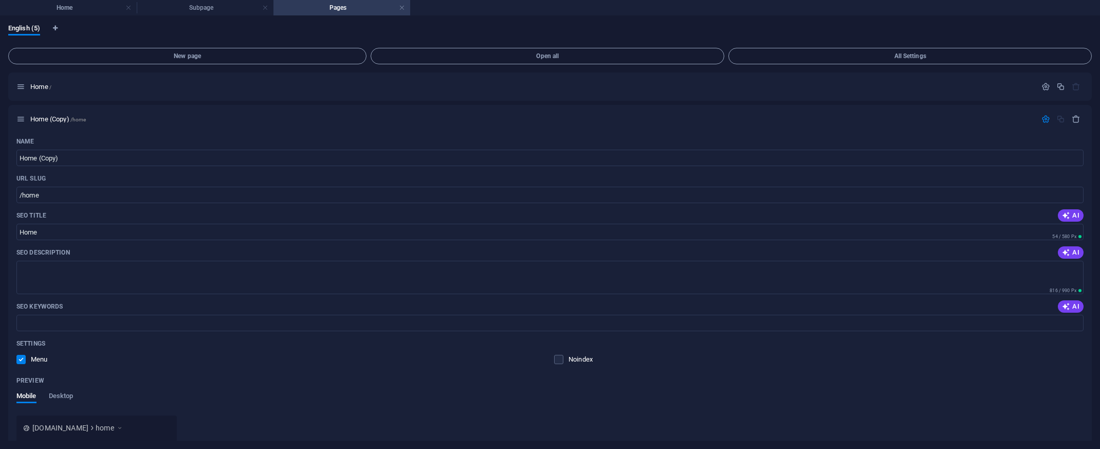
click at [320, 6] on h4 "Pages" at bounding box center [341, 7] width 137 height 11
click at [228, 7] on h4 "Subpage" at bounding box center [205, 7] width 137 height 11
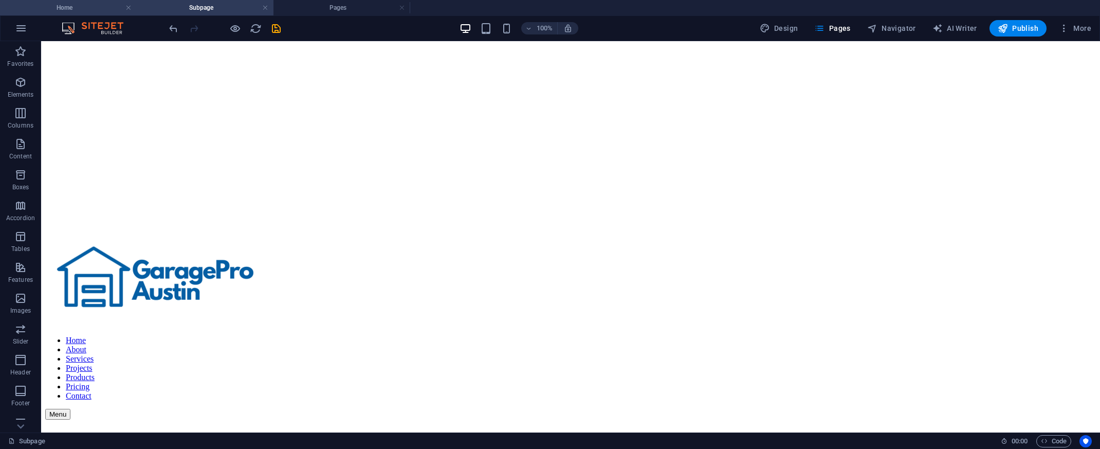
click at [89, 5] on h4 "Home" at bounding box center [68, 7] width 137 height 11
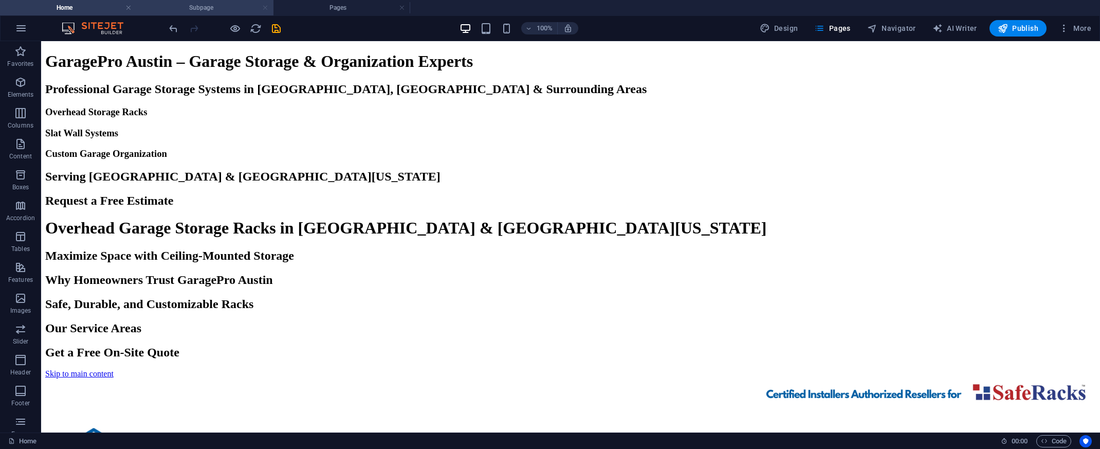
click at [265, 7] on link at bounding box center [265, 8] width 6 height 10
click at [265, 6] on link at bounding box center [265, 8] width 6 height 10
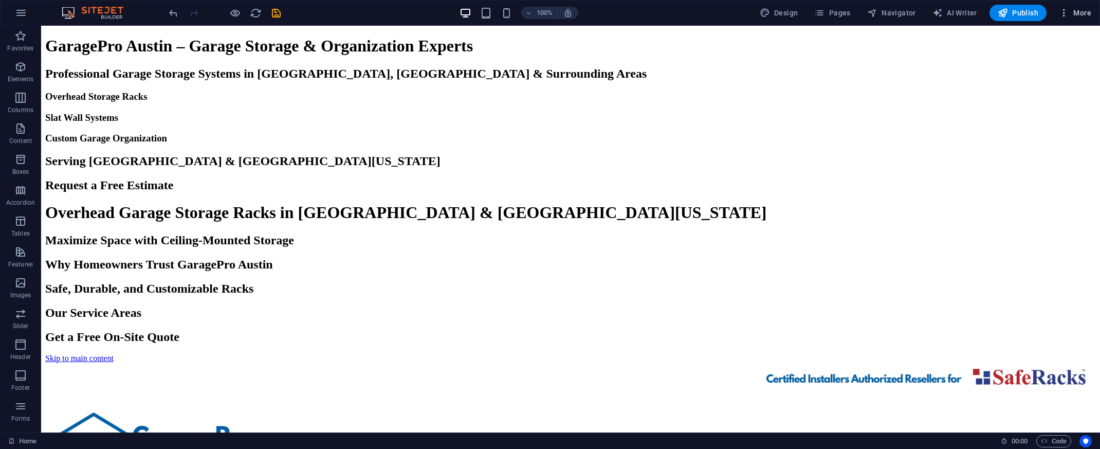
click at [1089, 15] on span "More" at bounding box center [1074, 13] width 32 height 10
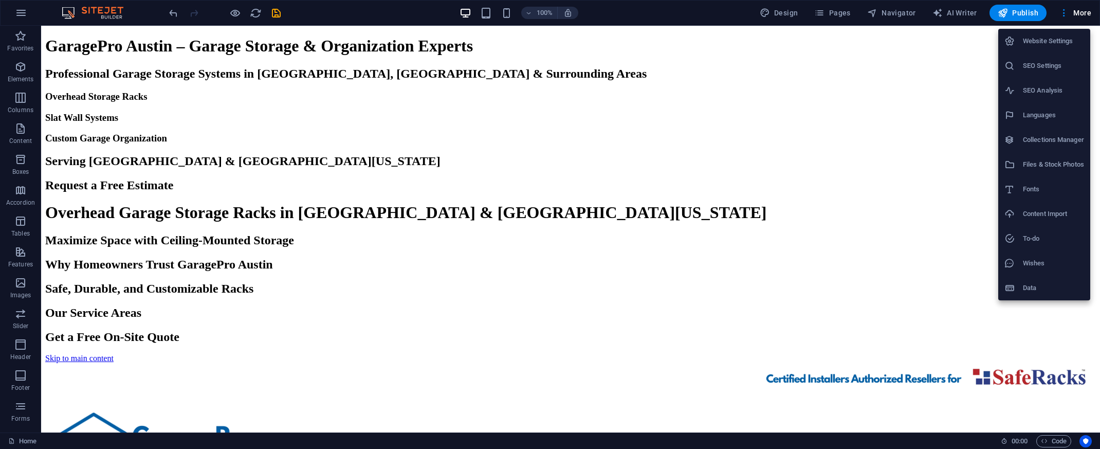
click at [1066, 15] on div at bounding box center [550, 224] width 1100 height 449
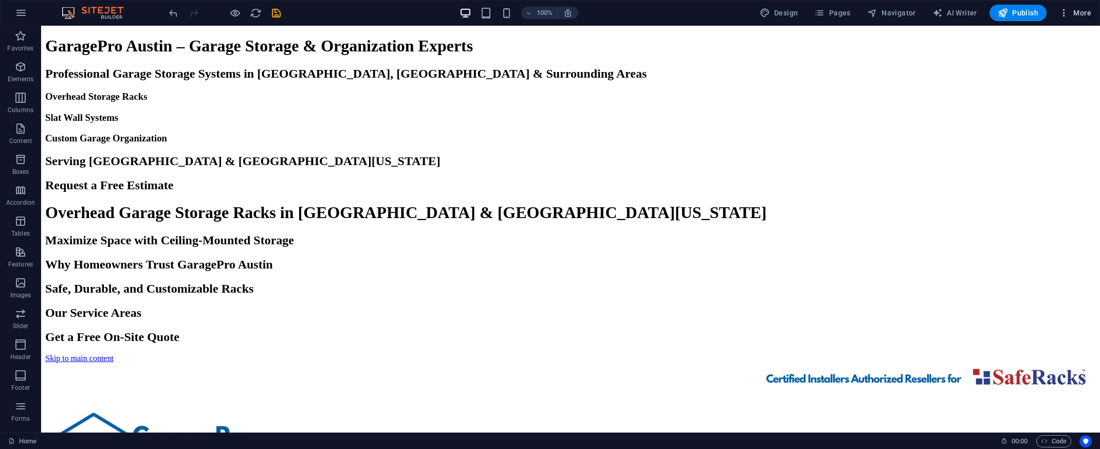
click at [1065, 16] on icon "button" at bounding box center [1063, 13] width 10 height 10
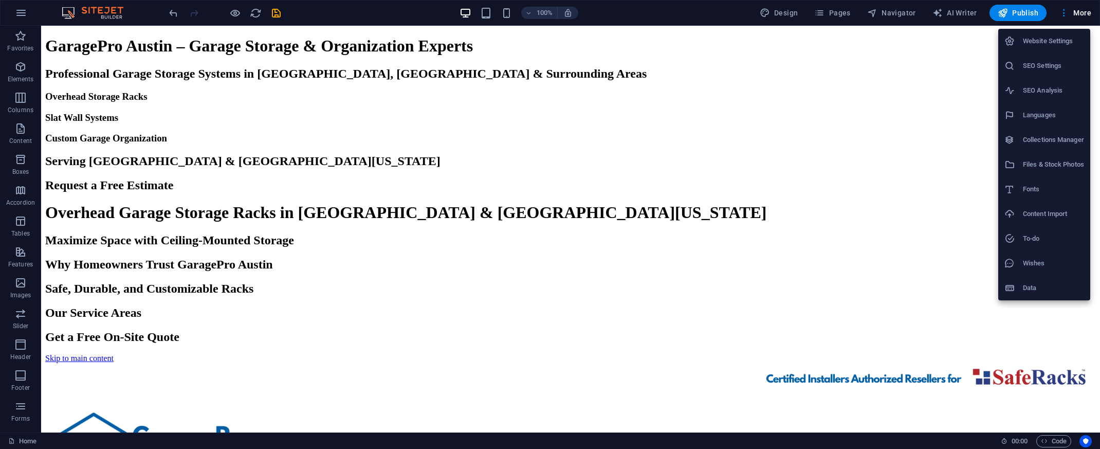
click at [1065, 17] on div at bounding box center [550, 224] width 1100 height 449
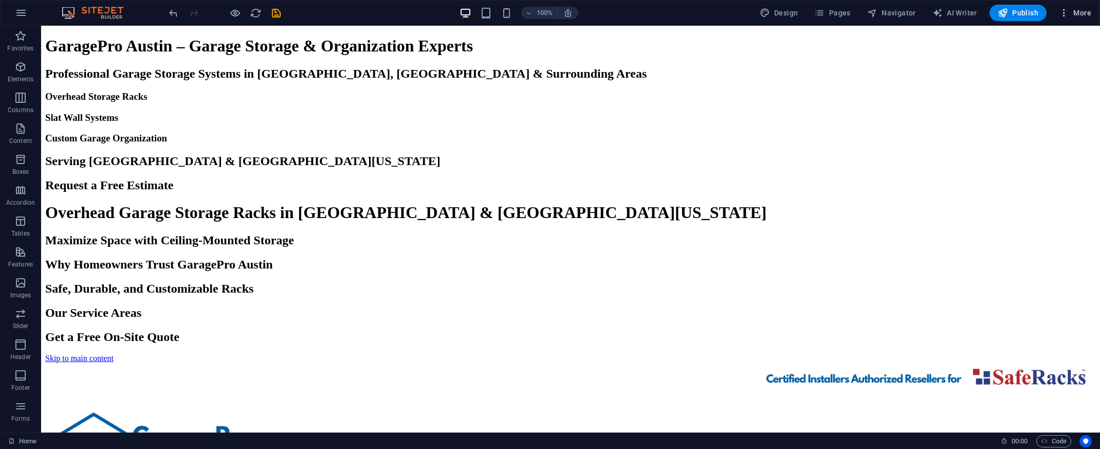
click at [1087, 17] on span "More" at bounding box center [1074, 13] width 32 height 10
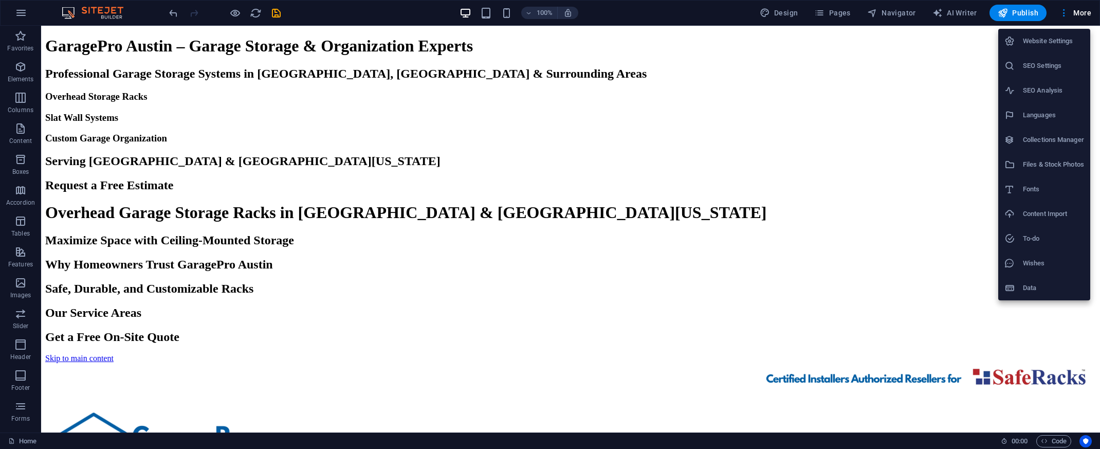
drag, startPoint x: 1053, startPoint y: 75, endPoint x: 1048, endPoint y: 67, distance: 9.6
click at [1051, 74] on li "SEO Settings" at bounding box center [1044, 65] width 92 height 25
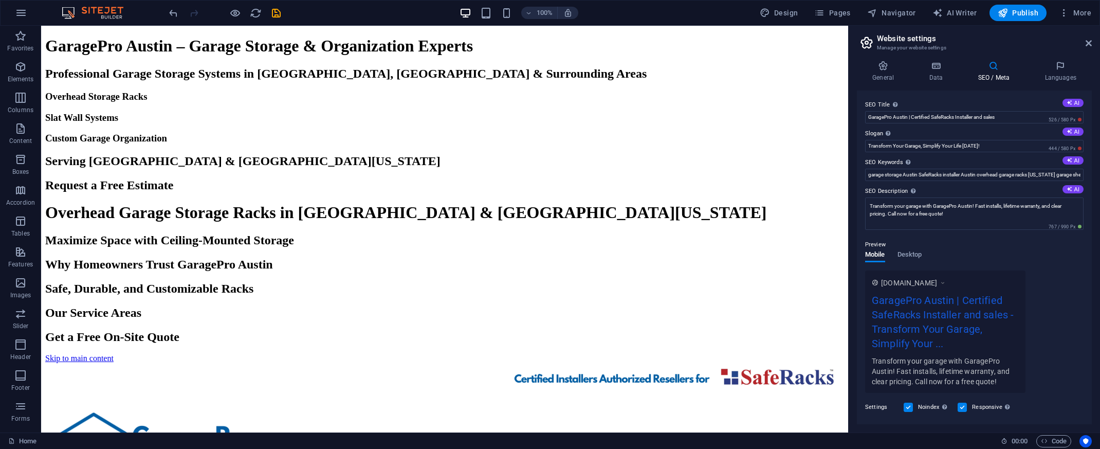
click at [915, 47] on h3 "Manage your website settings" at bounding box center [974, 47] width 194 height 9
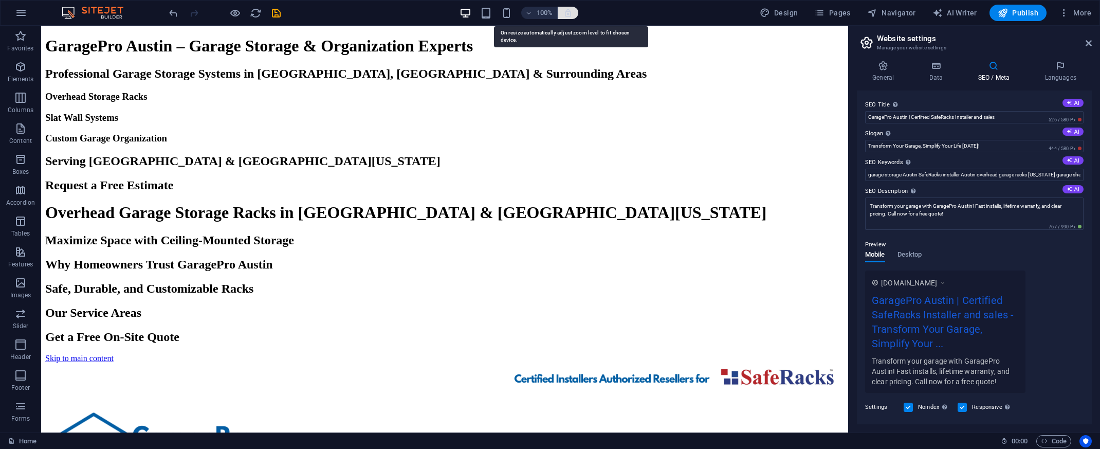
click at [571, 15] on icon "button" at bounding box center [567, 12] width 9 height 9
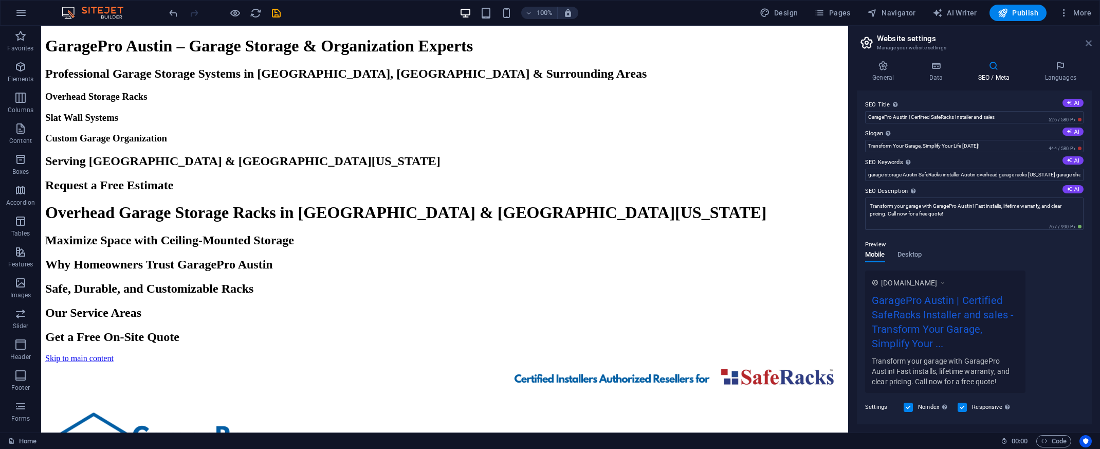
click at [1090, 45] on icon at bounding box center [1088, 43] width 6 height 8
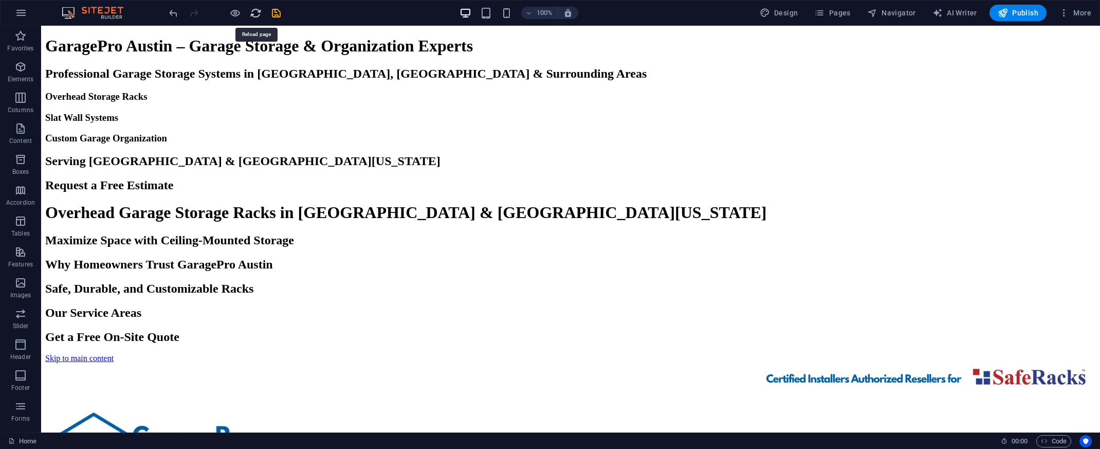
click at [258, 15] on icon "reload" at bounding box center [256, 13] width 12 height 12
click at [1084, 15] on span "More" at bounding box center [1074, 13] width 32 height 10
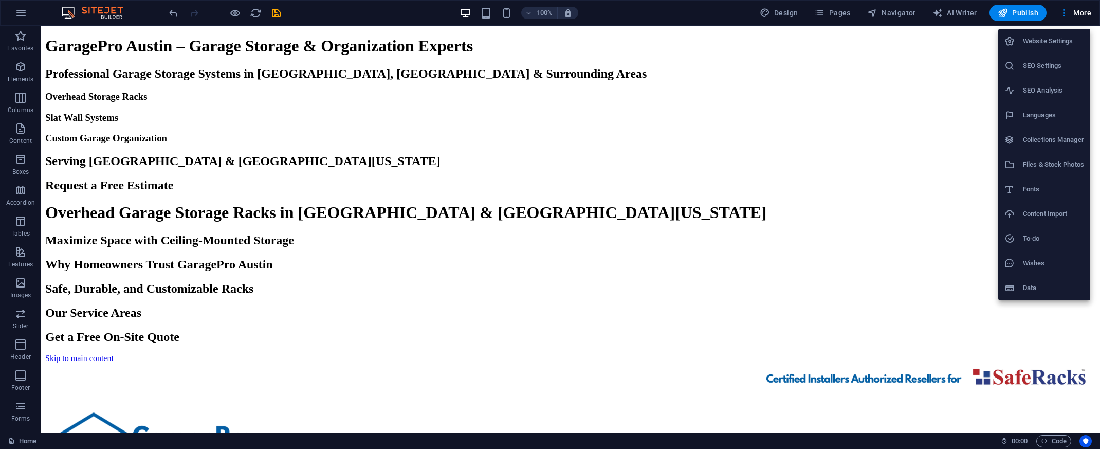
click at [1041, 86] on h6 "SEO Analysis" at bounding box center [1053, 90] width 61 height 12
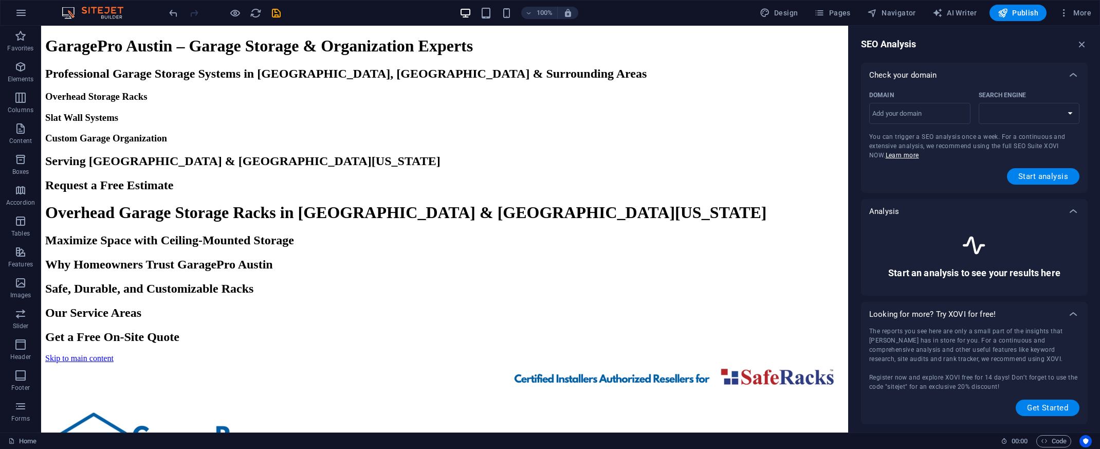
select select "[DOMAIN_NAME]"
click at [1077, 44] on icon "button" at bounding box center [1081, 44] width 11 height 11
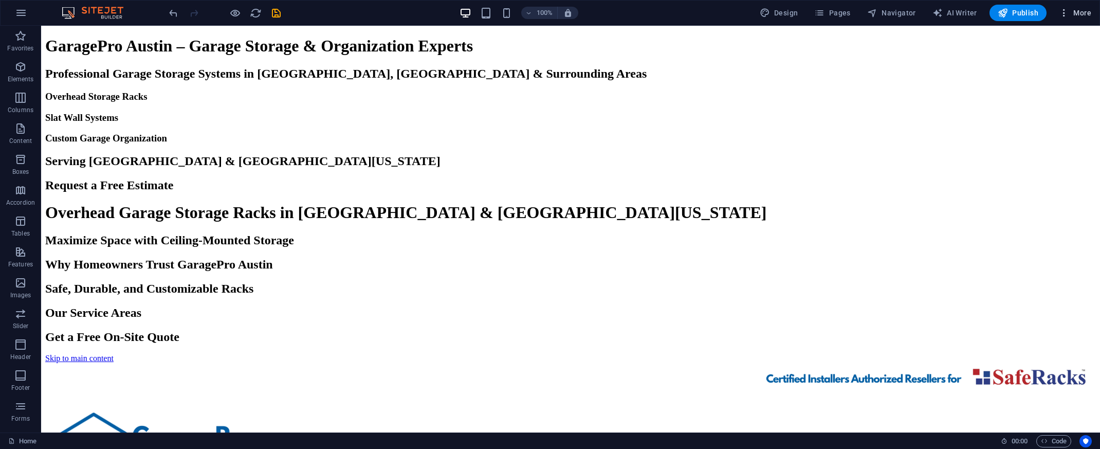
click at [1078, 16] on span "More" at bounding box center [1074, 13] width 32 height 10
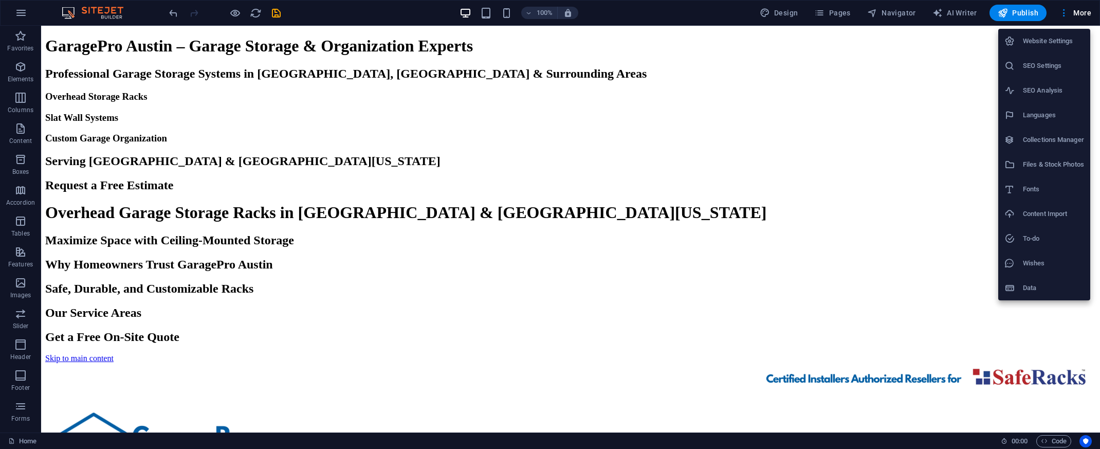
click at [1042, 290] on h6 "Data" at bounding box center [1053, 288] width 61 height 12
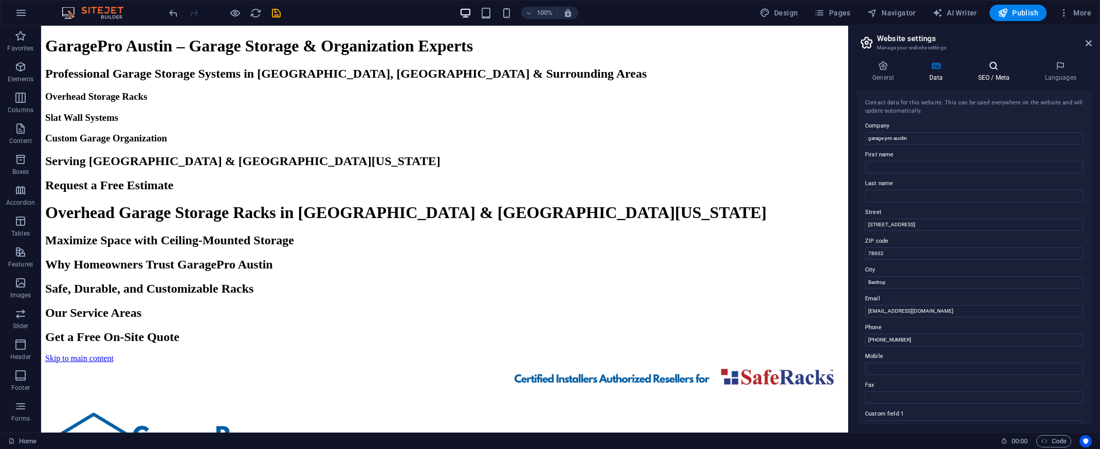
click at [992, 65] on icon at bounding box center [993, 66] width 63 height 10
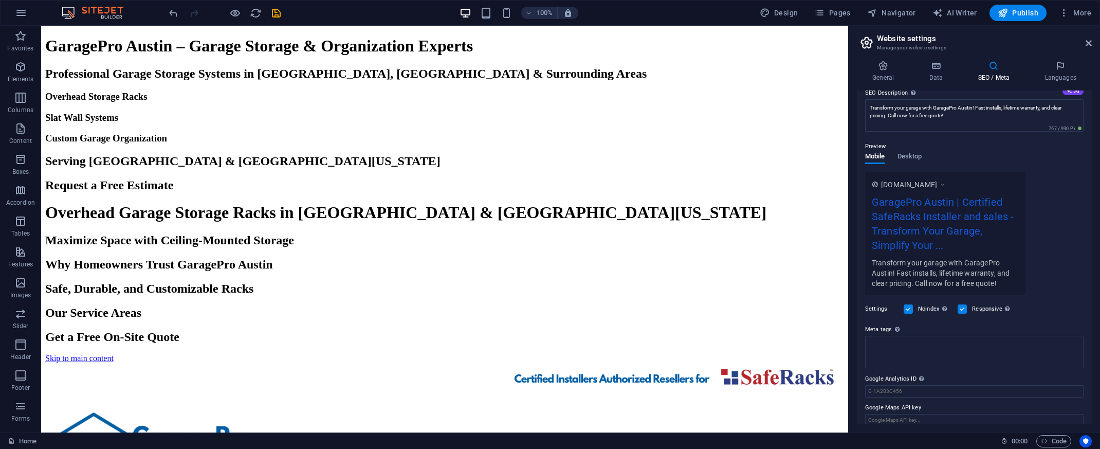
scroll to position [108, 0]
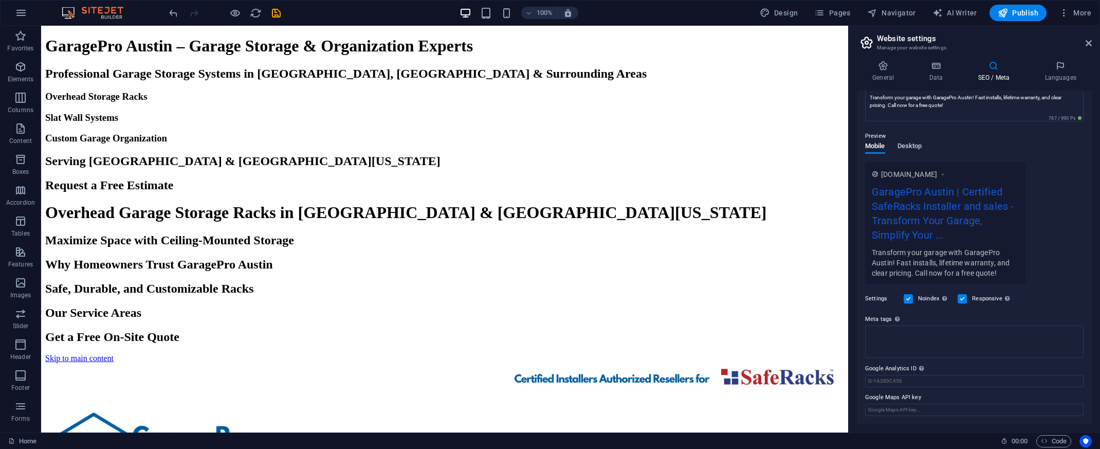
click at [918, 146] on span "Desktop" at bounding box center [909, 147] width 25 height 14
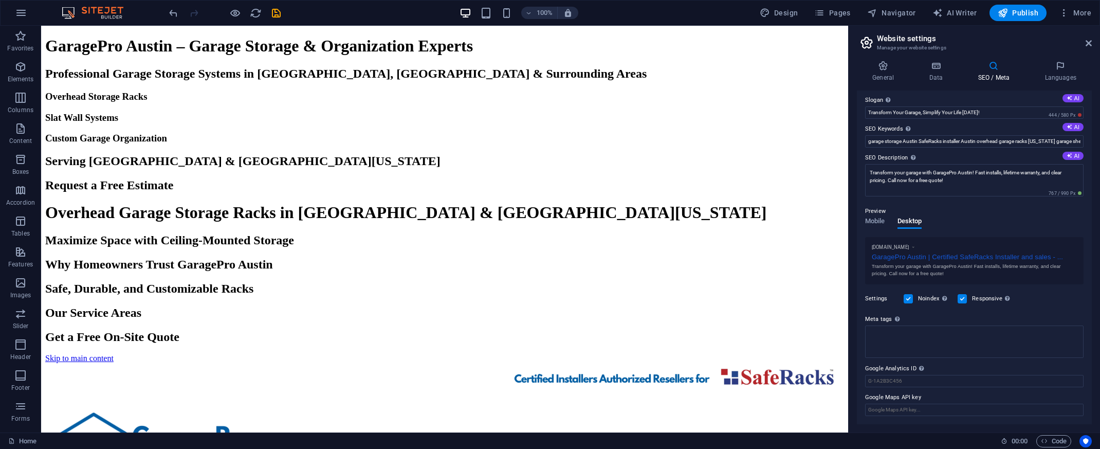
click at [911, 299] on label at bounding box center [907, 298] width 9 height 9
click at [0, 0] on input "Noindex Instruct search engines to exclude this website from search results." at bounding box center [0, 0] width 0 height 0
click at [1062, 442] on span "Code" at bounding box center [1054, 441] width 26 height 12
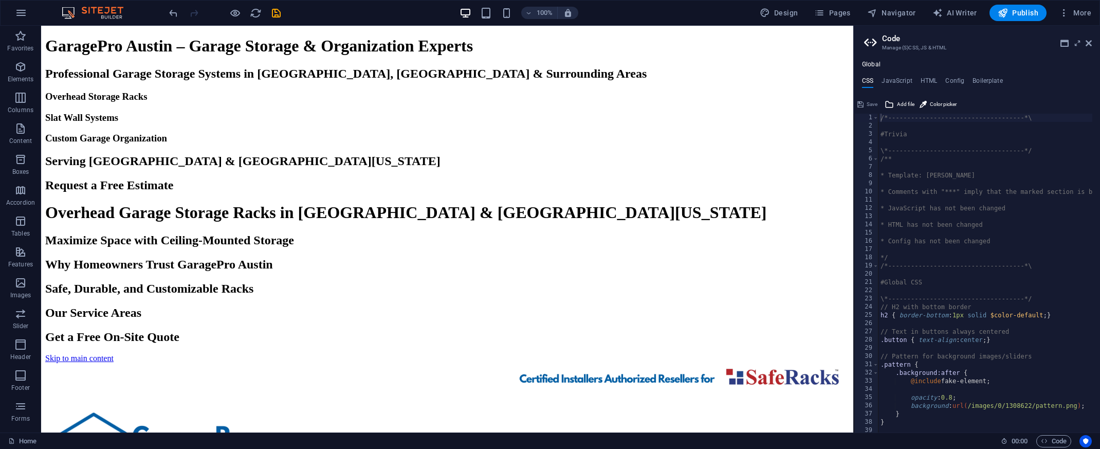
scroll to position [0, 0]
click at [1086, 442] on icon "Usercentrics" at bounding box center [1085, 440] width 7 height 7
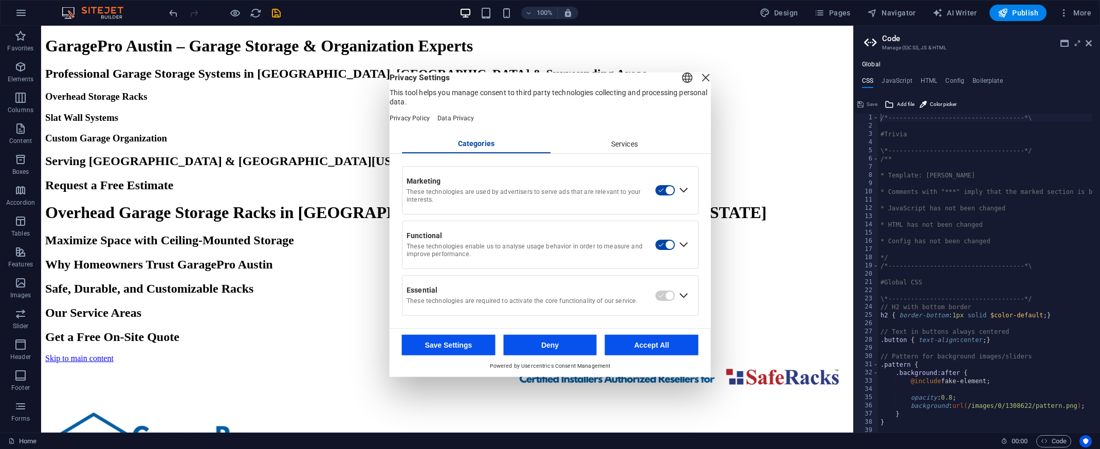
click at [474, 355] on button "Save Settings" at bounding box center [449, 345] width 94 height 21
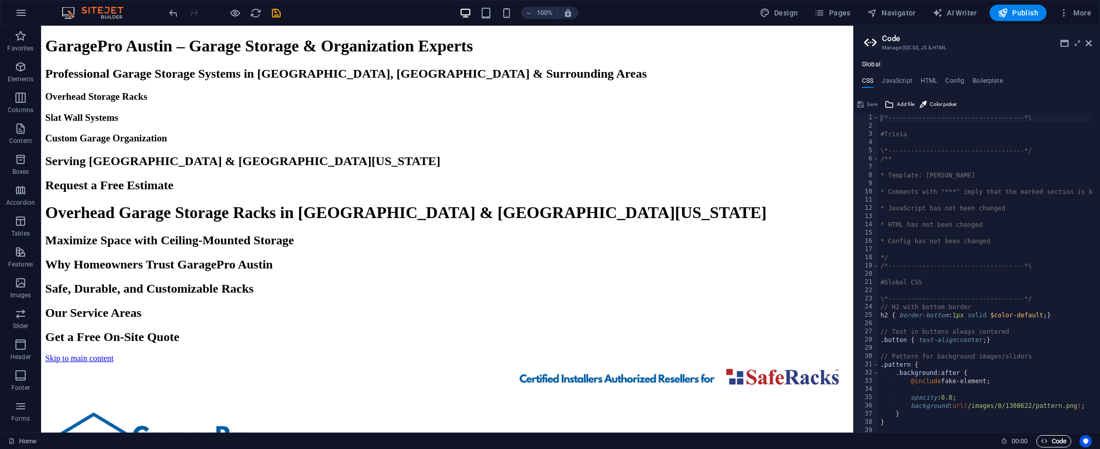
click at [1054, 441] on span "Code" at bounding box center [1054, 441] width 26 height 12
click at [1038, 442] on button "Code" at bounding box center [1053, 441] width 35 height 12
click at [1042, 440] on icon "button" at bounding box center [1044, 440] width 7 height 7
click at [1093, 42] on aside "Code Manage (S)CSS, JS & HTML Global CSS JavaScript HTML Config Boilerplate /*-…" at bounding box center [976, 229] width 247 height 406
click at [1091, 44] on icon at bounding box center [1088, 43] width 6 height 8
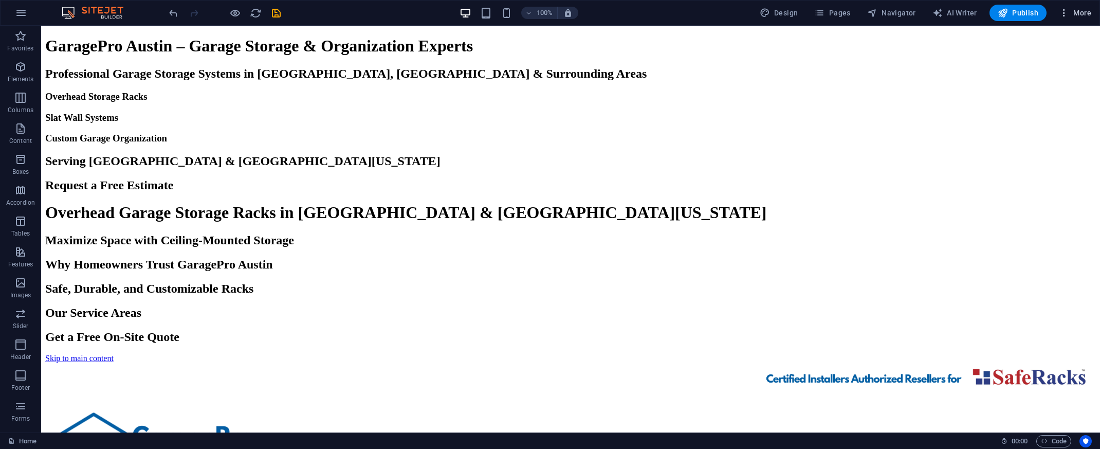
click at [1081, 4] on div "100% Design Pages Navigator AI Writer Publish More" at bounding box center [550, 13] width 1099 height 25
click at [1081, 14] on span "More" at bounding box center [1074, 13] width 32 height 10
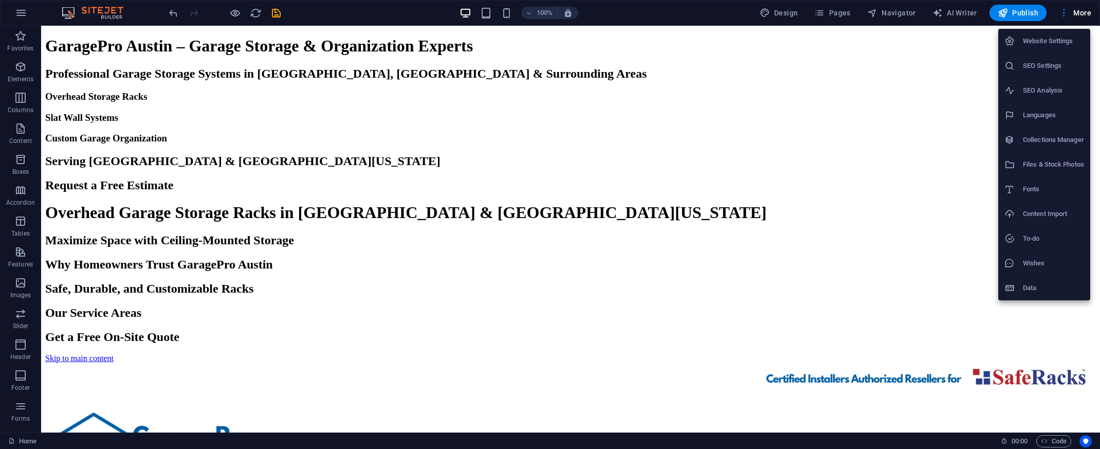
click at [1061, 63] on h6 "SEO Settings" at bounding box center [1053, 66] width 61 height 12
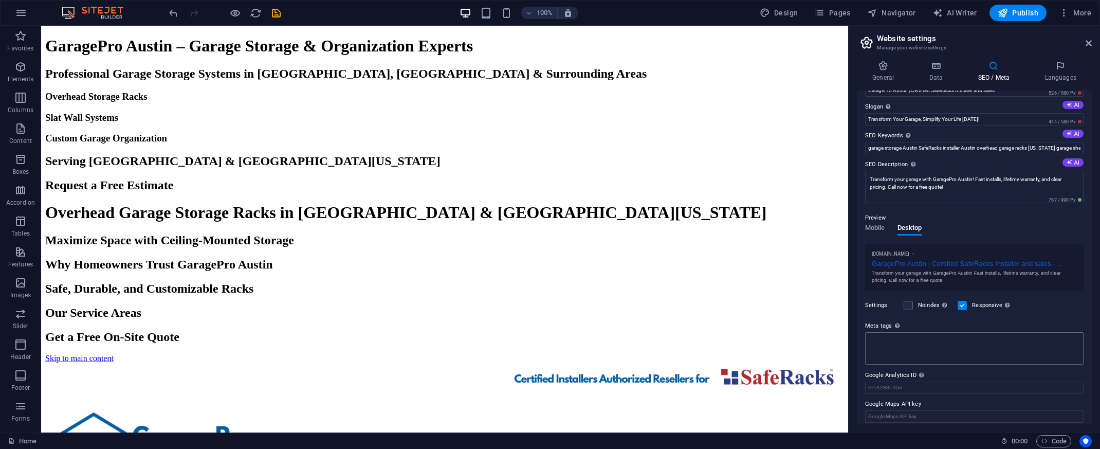
scroll to position [33, 0]
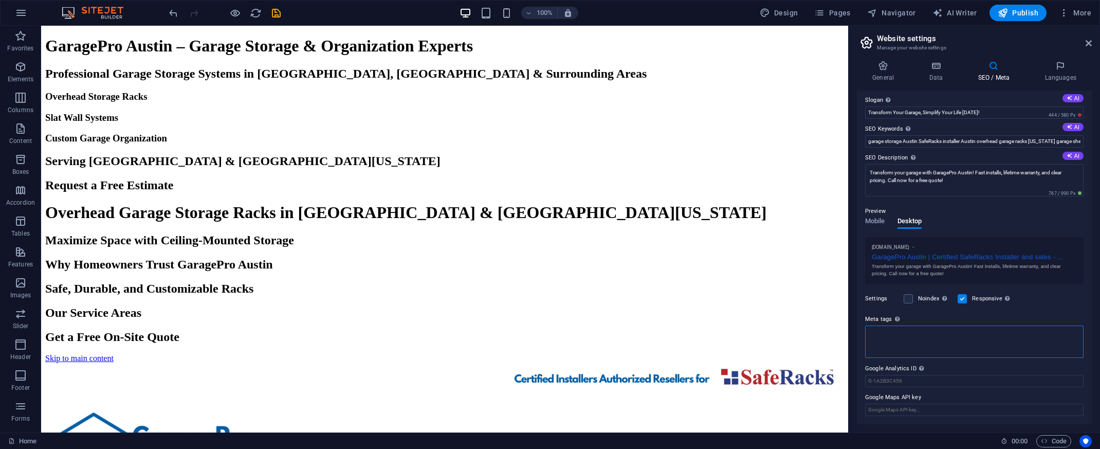
click at [921, 343] on textarea "Meta tags Enter HTML code here that will be placed inside the tags of your webs…" at bounding box center [974, 341] width 218 height 32
click at [880, 333] on textarea "Meta tags Enter HTML code here that will be placed inside the tags of your webs…" at bounding box center [974, 349] width 218 height 48
click at [876, 332] on textarea "Meta tags Enter HTML code here that will be placed inside the tags of your webs…" at bounding box center [974, 349] width 218 height 48
click at [872, 329] on textarea "Meta tags Enter HTML code here that will be placed inside the tags of your webs…" at bounding box center [974, 349] width 218 height 48
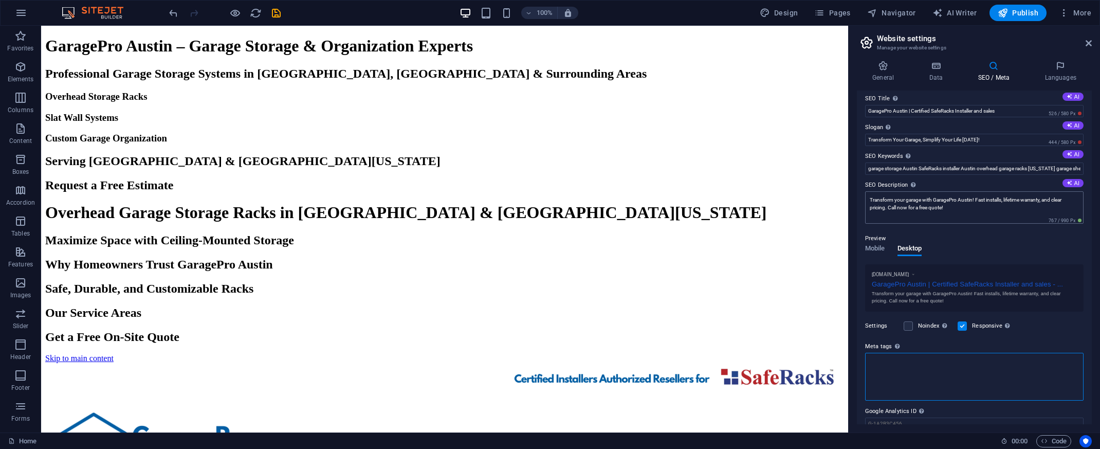
scroll to position [0, 0]
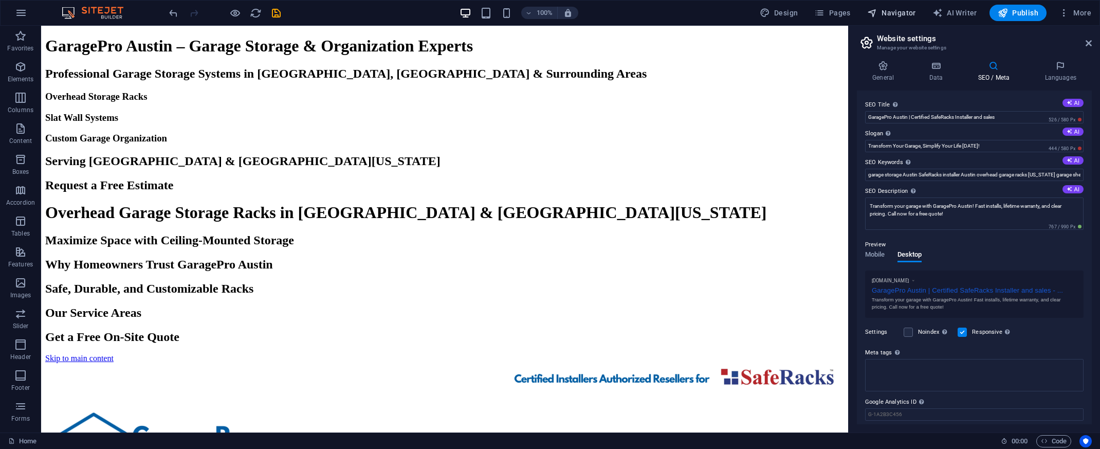
click at [897, 16] on span "Navigator" at bounding box center [891, 13] width 49 height 10
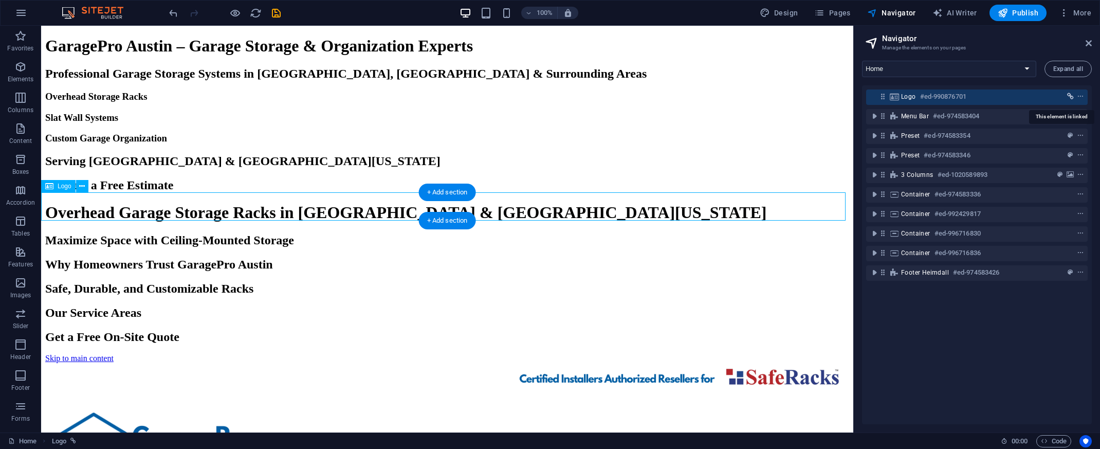
click at [1070, 97] on icon "link" at bounding box center [1070, 96] width 7 height 7
select select
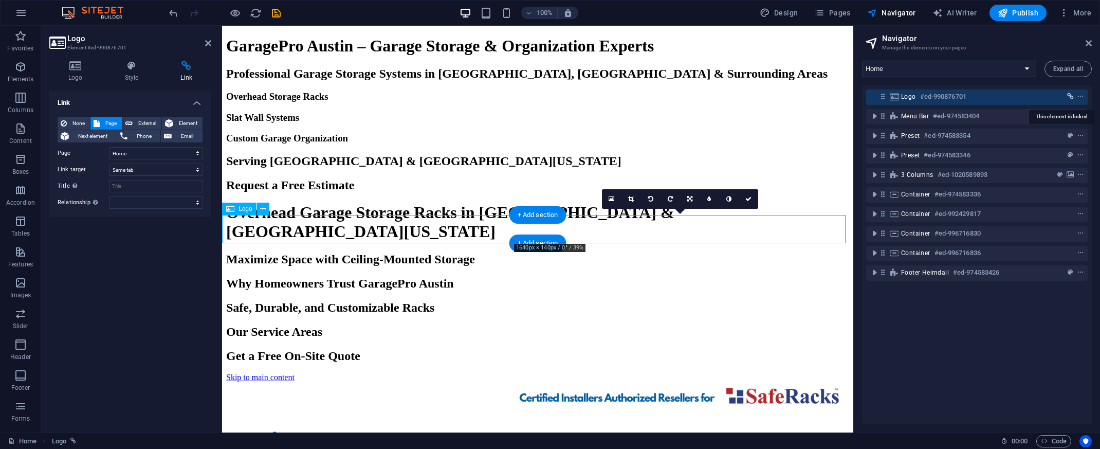
click at [1070, 97] on icon "link" at bounding box center [1070, 96] width 7 height 7
click at [1080, 97] on icon "context-menu" at bounding box center [1079, 96] width 7 height 7
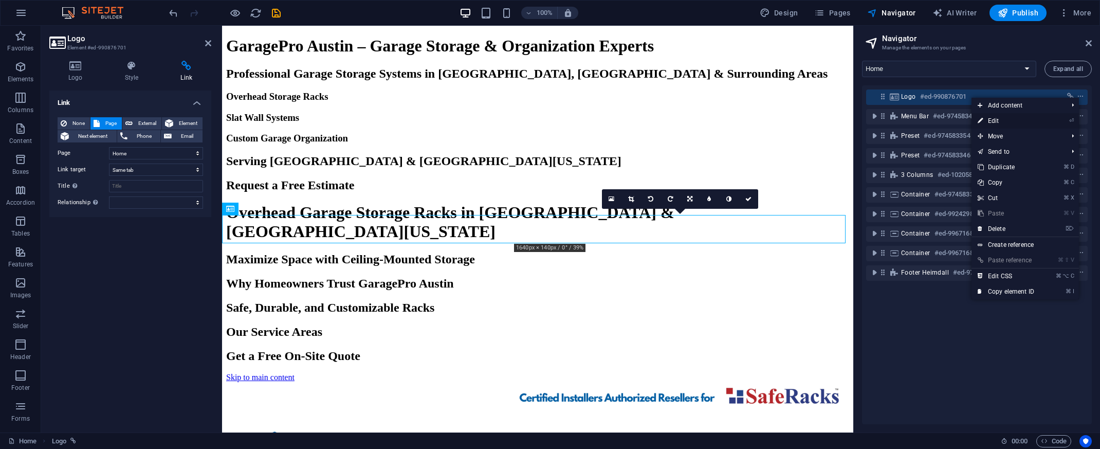
click at [1002, 121] on link "⏎ Edit" at bounding box center [1005, 120] width 69 height 15
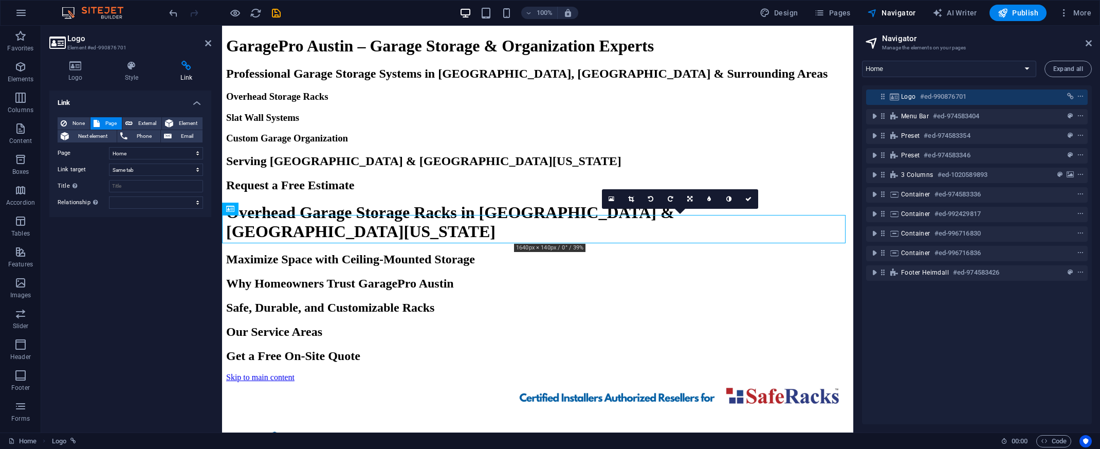
click at [197, 102] on h4 "Link" at bounding box center [130, 99] width 162 height 18
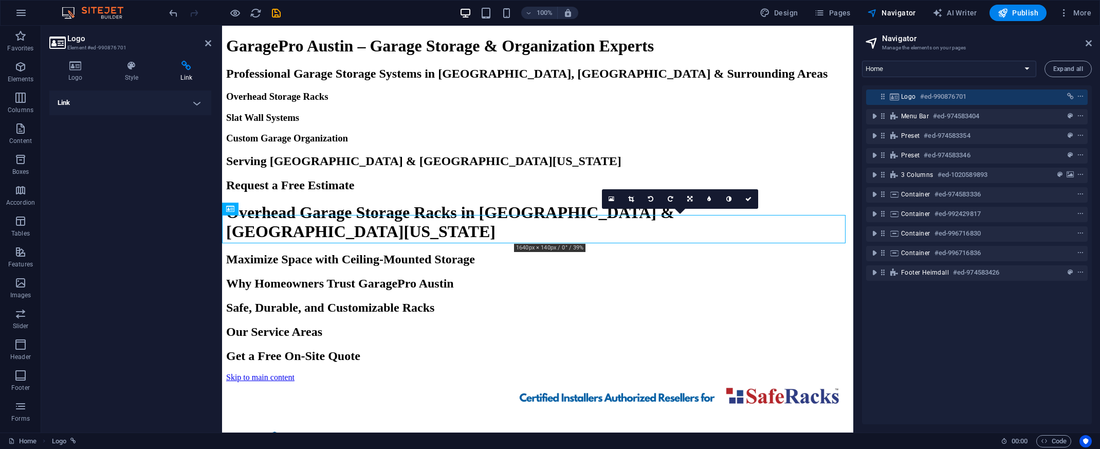
click at [197, 102] on h4 "Link" at bounding box center [130, 102] width 162 height 25
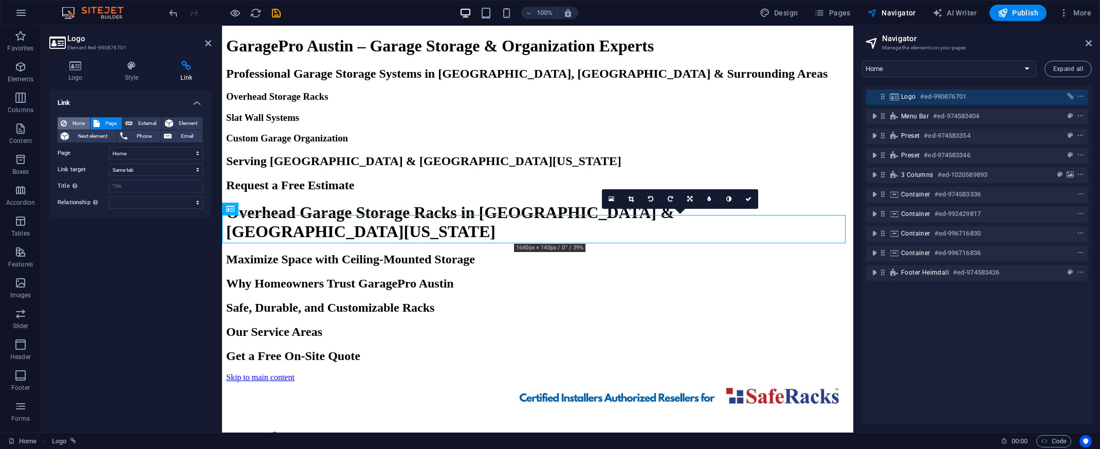
click at [81, 121] on span "None" at bounding box center [78, 123] width 17 height 12
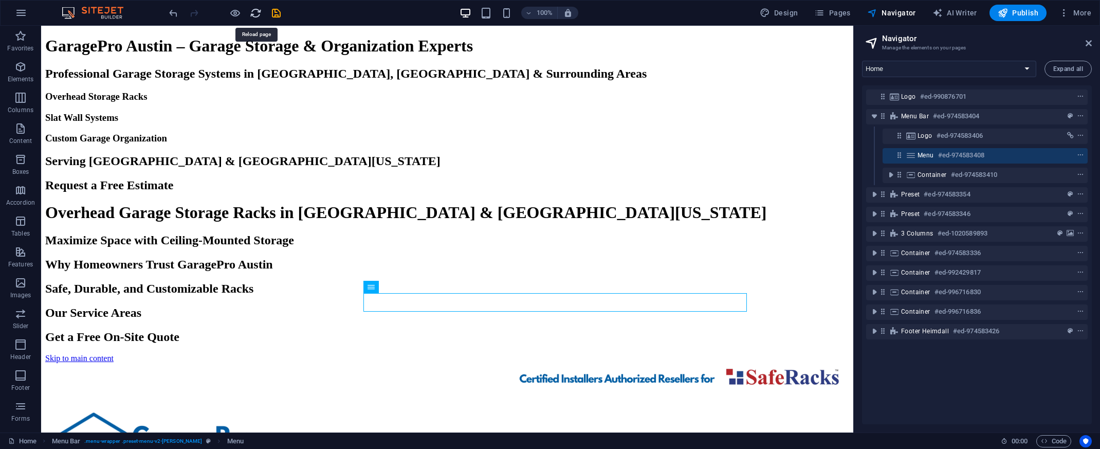
click at [261, 15] on icon "reload" at bounding box center [256, 13] width 12 height 12
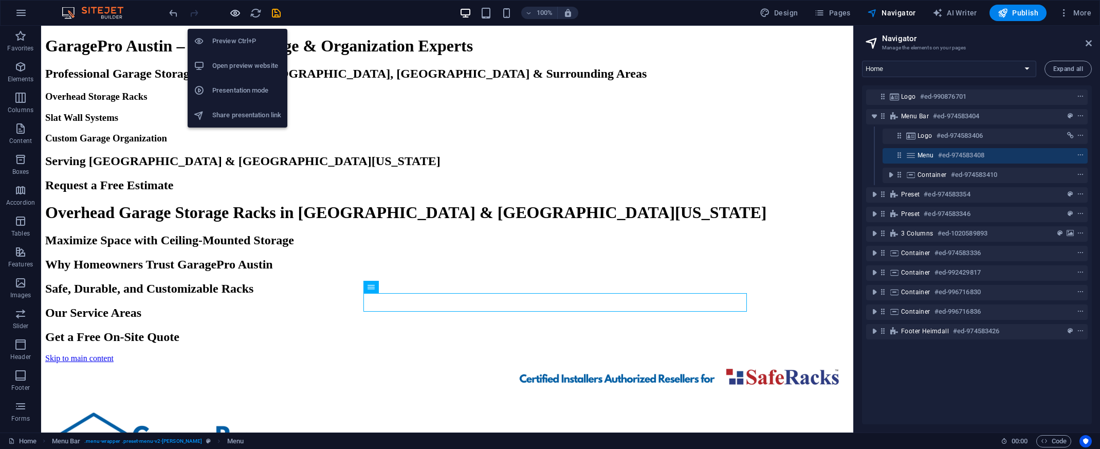
click at [237, 18] on icon "button" at bounding box center [235, 13] width 12 height 12
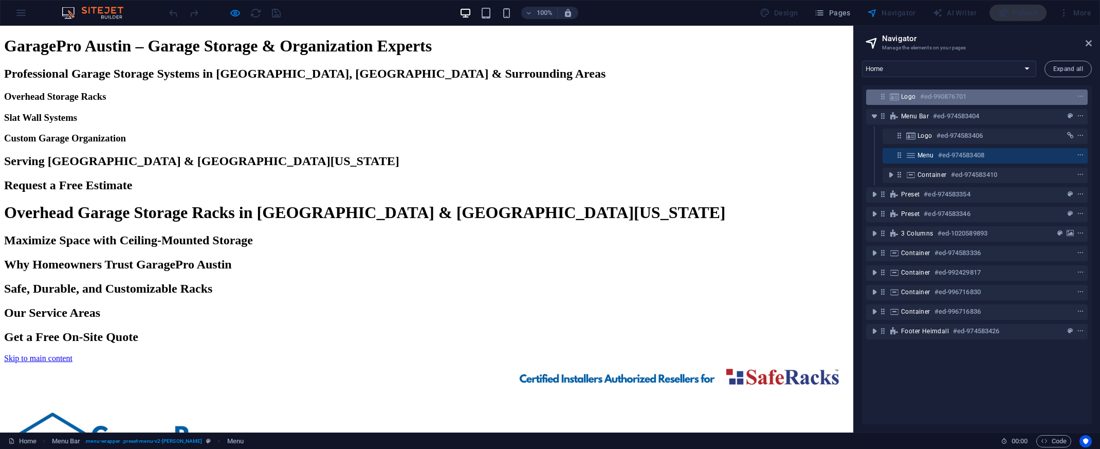
click at [972, 101] on div "Logo #ed-990876701" at bounding box center [968, 96] width 135 height 12
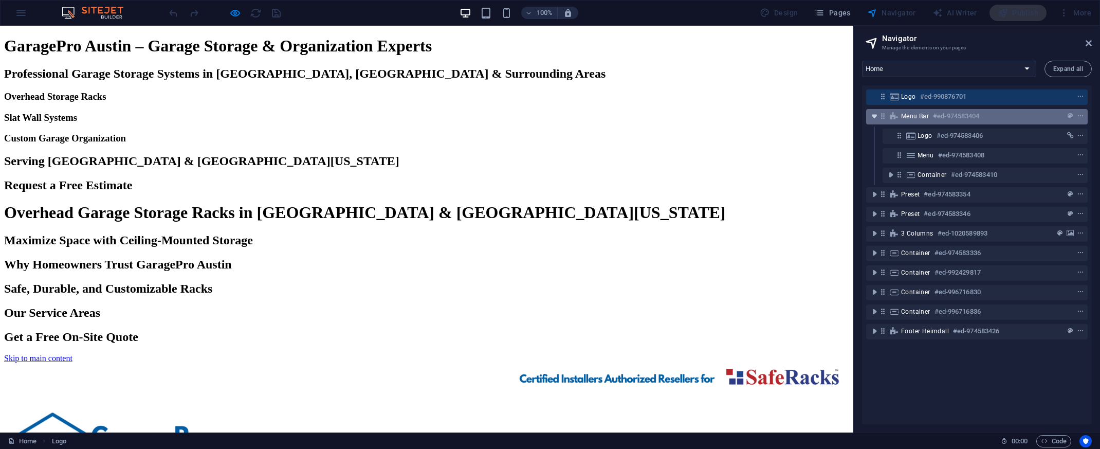
click at [875, 116] on icon "toggle-expand" at bounding box center [874, 116] width 10 height 10
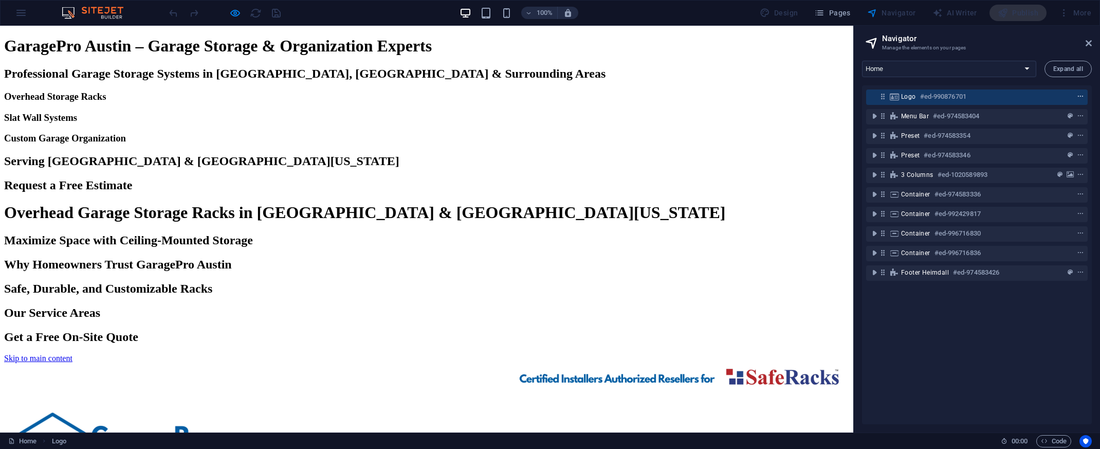
click at [1077, 96] on icon "context-menu" at bounding box center [1079, 96] width 7 height 7
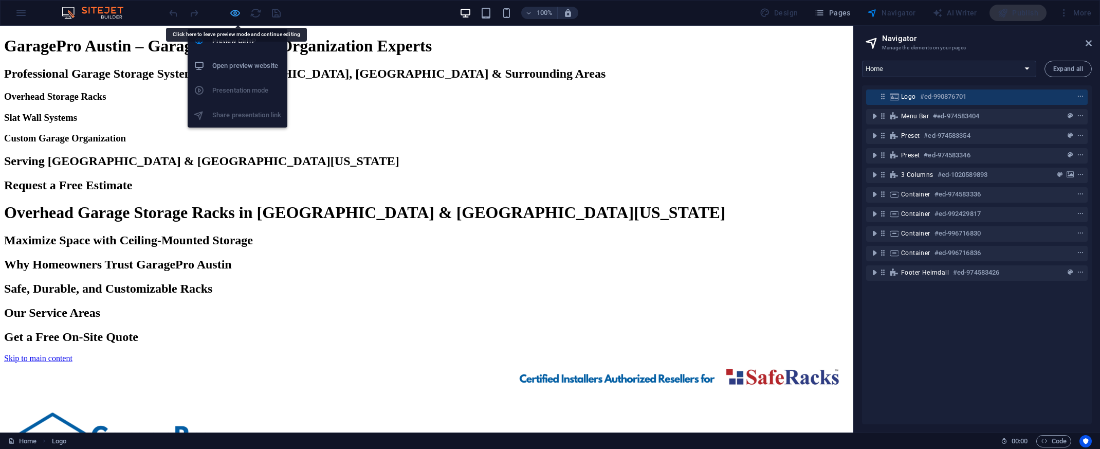
click at [236, 16] on icon "button" at bounding box center [235, 13] width 12 height 12
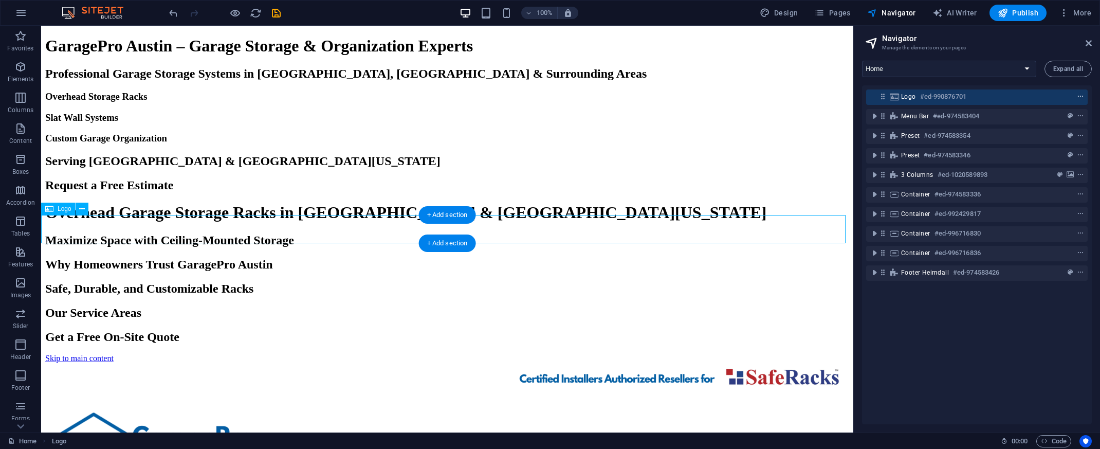
click at [1079, 96] on icon "context-menu" at bounding box center [1079, 96] width 7 height 7
click at [1080, 96] on icon "context-menu" at bounding box center [1079, 96] width 7 height 7
click at [993, 331] on div "Logo #ed-990876701 Menu Bar #ed-974583404 Preset #ed-974583354 Preset #ed-97458…" at bounding box center [977, 254] width 230 height 339
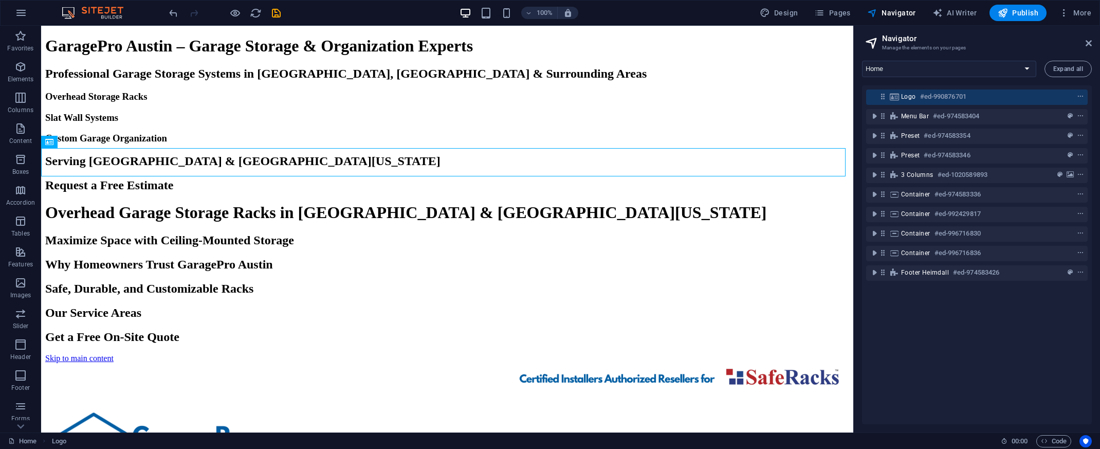
click at [1091, 43] on aside "Navigator Manage the elements on your pages Home Home (Copy) Subpage Legal Noti…" at bounding box center [976, 229] width 247 height 406
click at [1088, 44] on icon at bounding box center [1088, 43] width 6 height 8
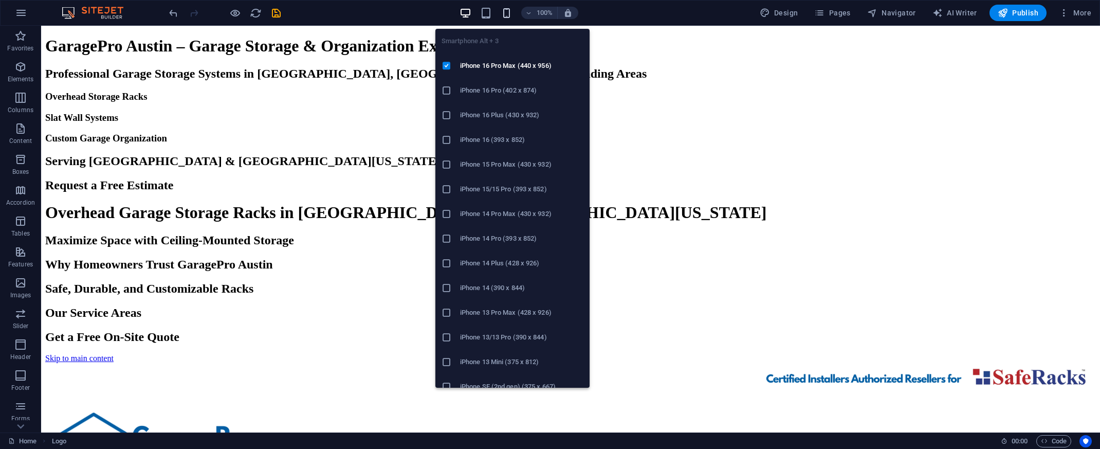
click at [511, 16] on icon "button" at bounding box center [506, 13] width 12 height 12
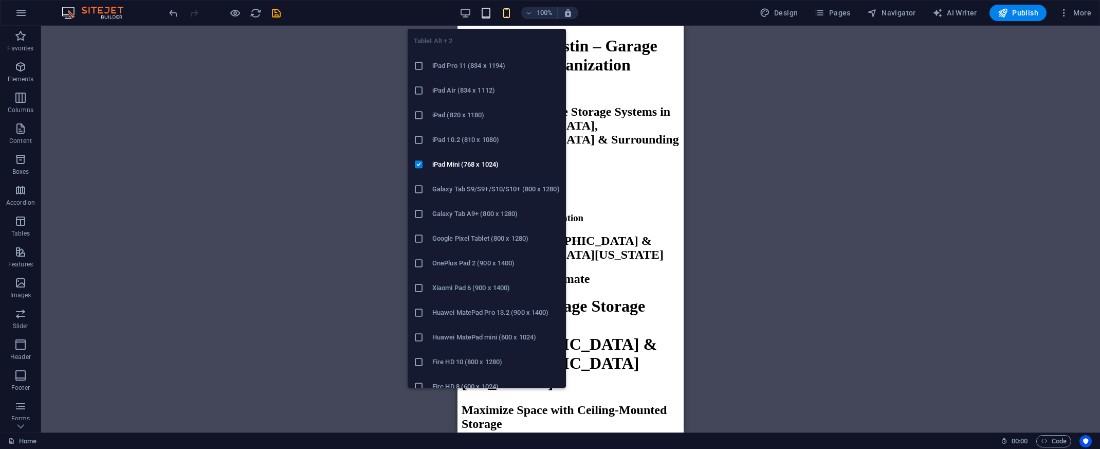
click at [491, 14] on icon "button" at bounding box center [486, 13] width 12 height 12
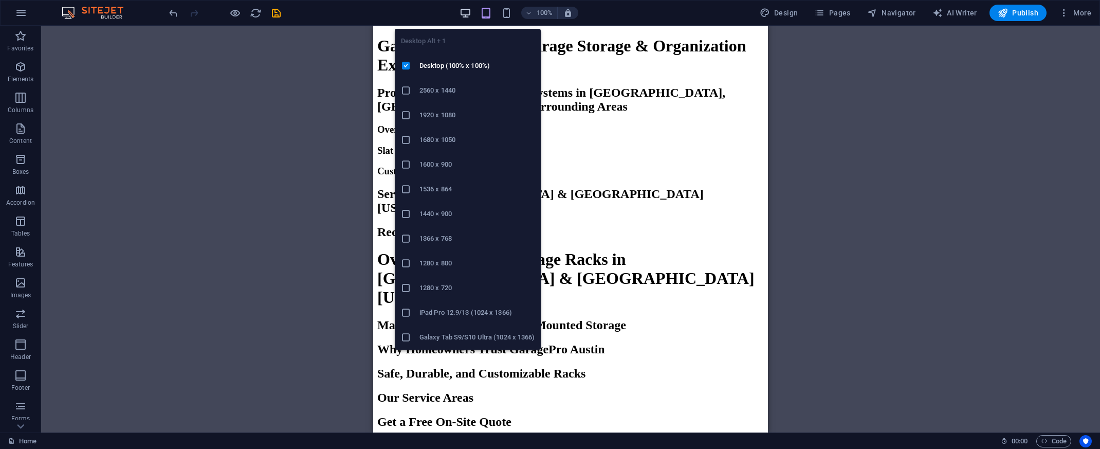
click at [470, 16] on icon "button" at bounding box center [465, 13] width 12 height 12
